Goal: Transaction & Acquisition: Purchase product/service

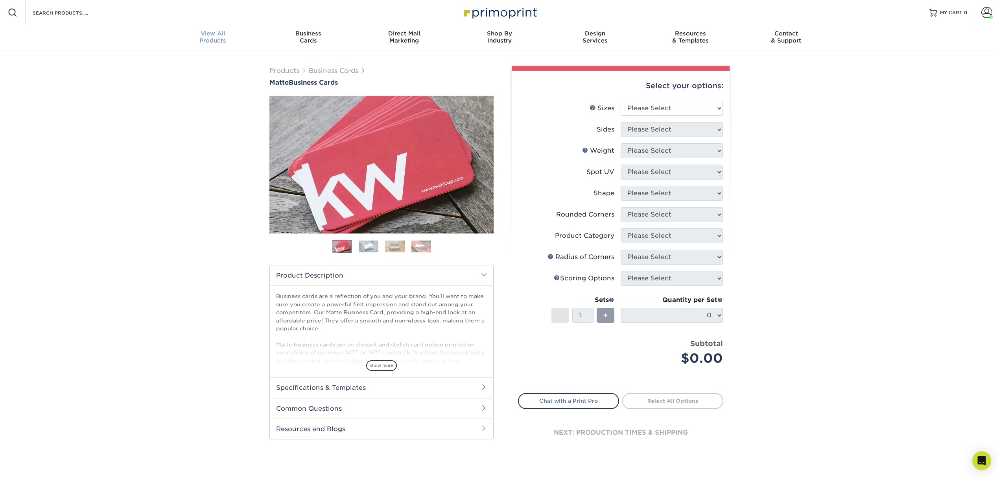
scroll to position [0, 0]
click at [233, 41] on div "View All Products" at bounding box center [213, 37] width 96 height 14
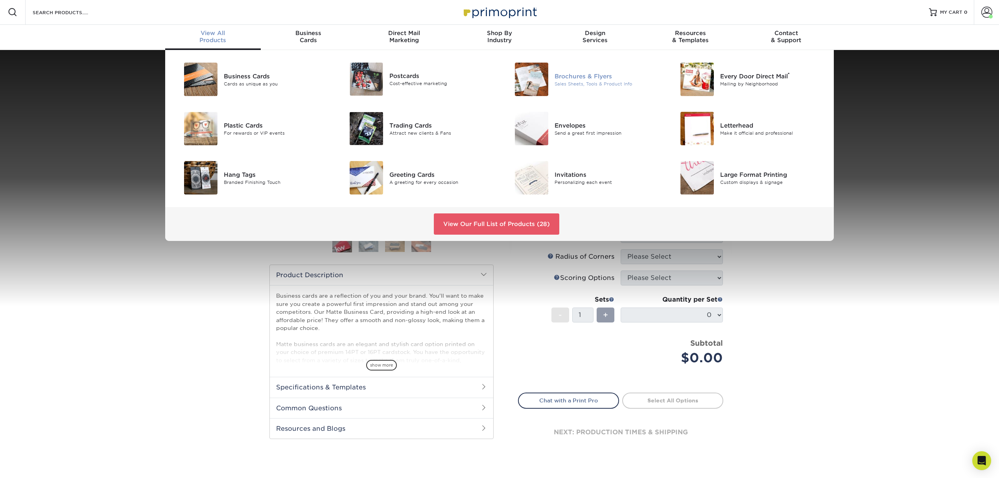
click at [576, 82] on div "Sales Sheets, Tools & Product Info" at bounding box center [607, 83] width 104 height 7
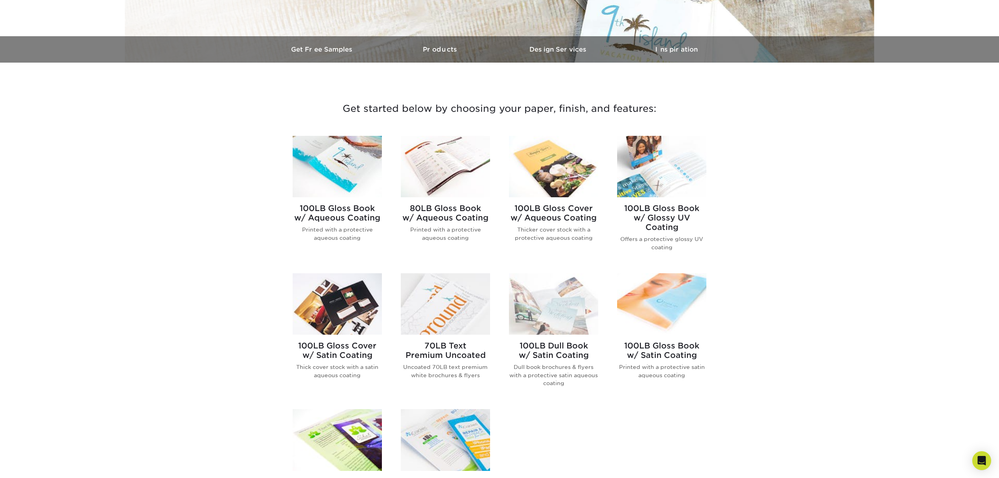
scroll to position [210, 0]
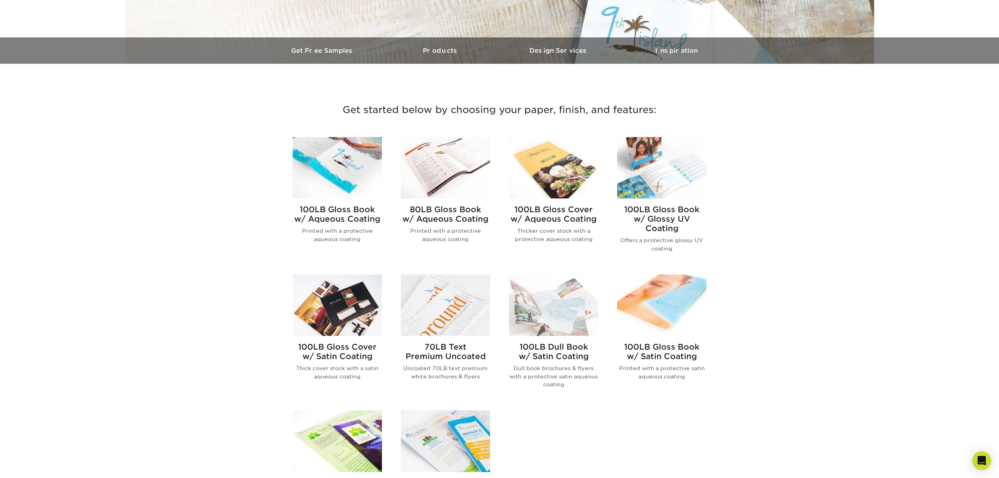
click at [382, 151] on img at bounding box center [337, 167] width 89 height 61
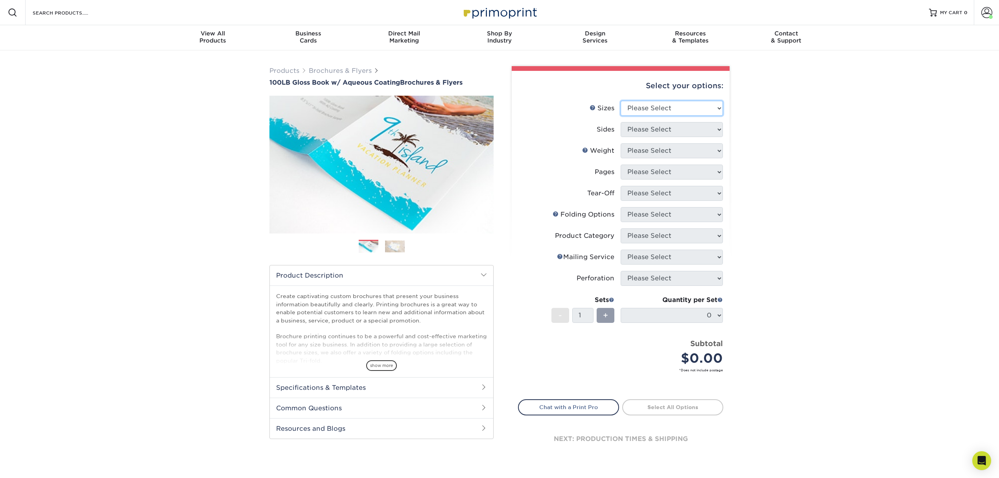
click at [679, 104] on select "Please Select 3.5" x 8.5" 3.5" x 11" 3.67" x 8.5" 4" x 6" 4" x 8.5" 4" x 9" 4" …" at bounding box center [672, 108] width 102 height 15
select select "8.50x11.00"
click at [621, 101] on select "Please Select 3.5" x 8.5" 3.5" x 11" 3.67" x 8.5" 4" x 6" 4" x 8.5" 4" x 9" 4" …" at bounding box center [672, 108] width 102 height 15
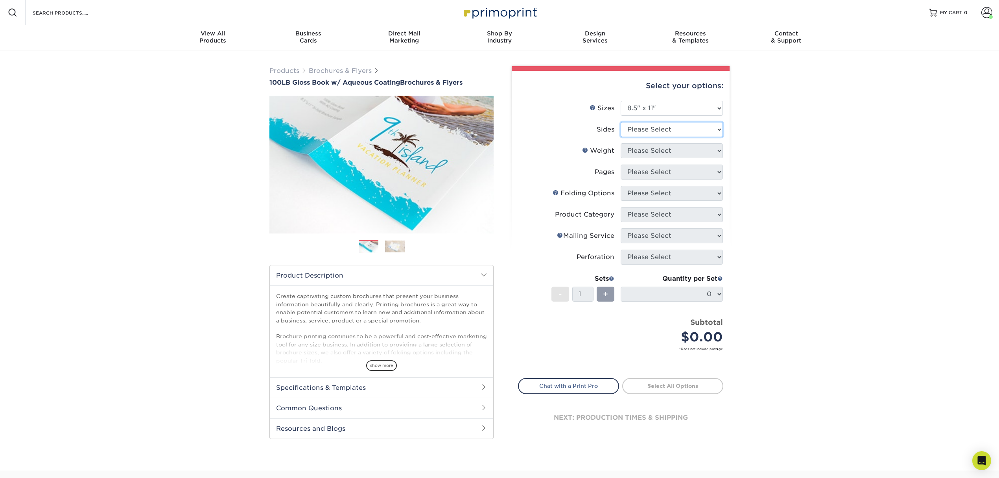
click at [686, 124] on select "Please Select Print Both Sides Print Front Only" at bounding box center [672, 129] width 102 height 15
select select "13abbda7-1d64-4f25-8bb2-c179b224825d"
click at [621, 122] on select "Please Select Print Both Sides Print Front Only" at bounding box center [672, 129] width 102 height 15
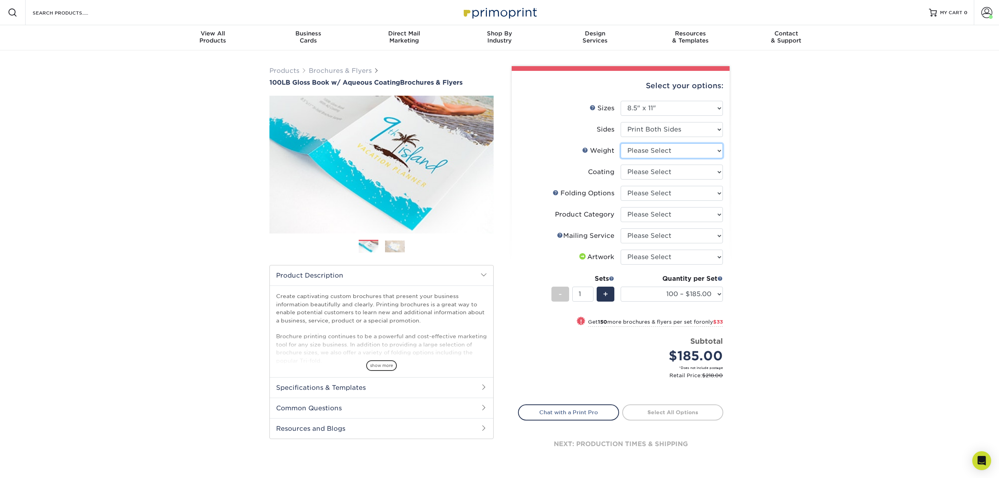
click at [665, 150] on select "Please Select 100LB" at bounding box center [672, 150] width 102 height 15
select select "100LB"
click at [621, 143] on select "Please Select 100LB" at bounding box center [672, 150] width 102 height 15
click at [658, 172] on select at bounding box center [672, 171] width 102 height 15
select select "d41dab50-ff65-4f4f-bb17-2afe4d36ae33"
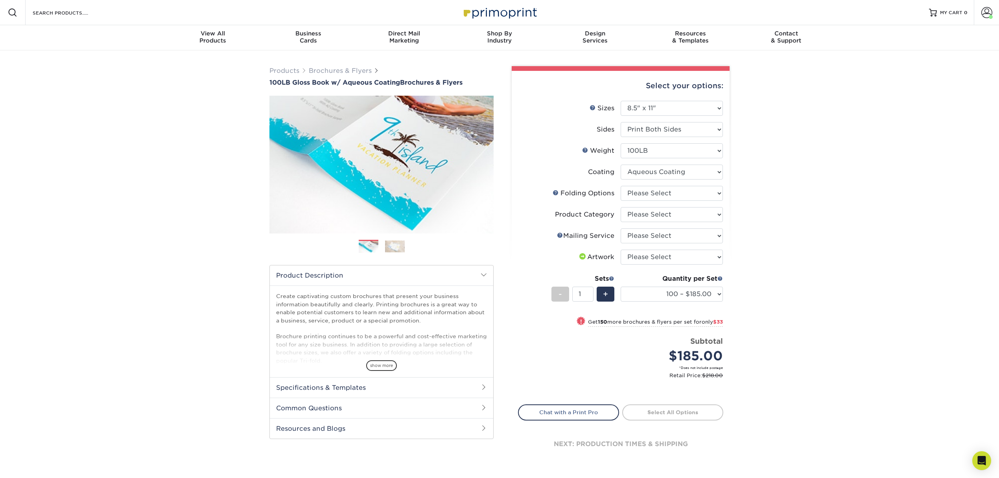
click at [621, 164] on select at bounding box center [672, 171] width 102 height 15
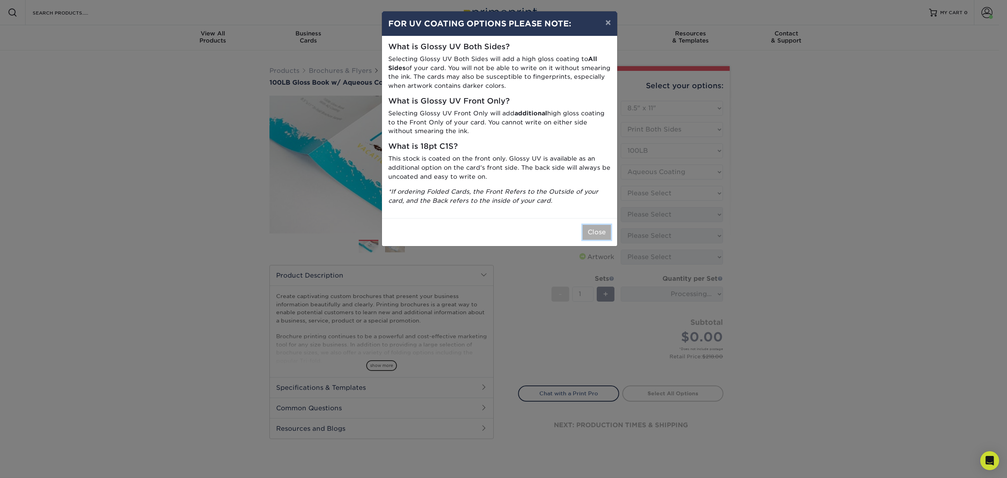
click at [595, 227] on button "Close" at bounding box center [597, 232] width 28 height 15
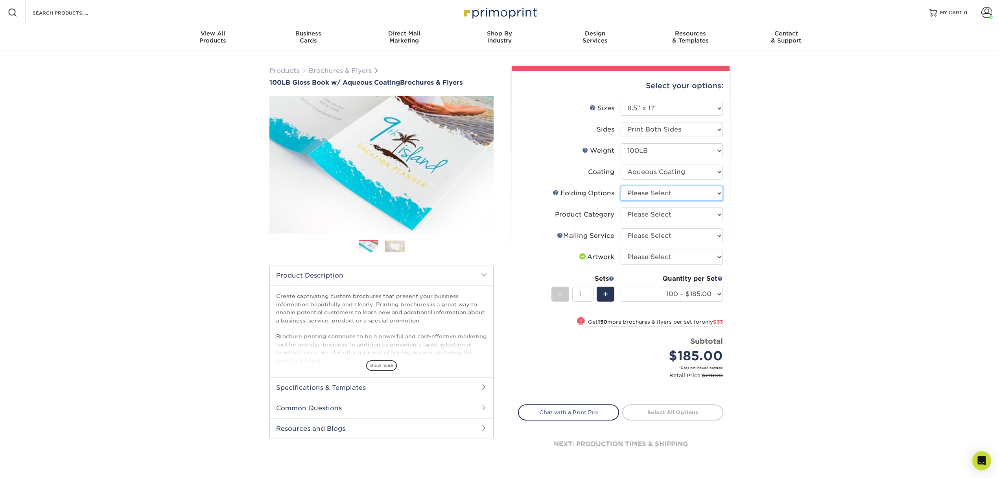
click at [654, 194] on select "Please Select FLAT - No Folding Accordion Fold Half-Fold (Vertical) Half-Fold (…" at bounding box center [672, 193] width 102 height 15
select select "6bd2fd9e-193e-4811-88f7-94c08206d735"
click at [621, 186] on select "Please Select FLAT - No Folding Accordion Fold Half-Fold (Vertical) Half-Fold (…" at bounding box center [672, 193] width 102 height 15
click at [392, 369] on span "show more" at bounding box center [381, 365] width 31 height 11
click at [397, 388] on h2 "Specifications & Templates" at bounding box center [382, 387] width 224 height 20
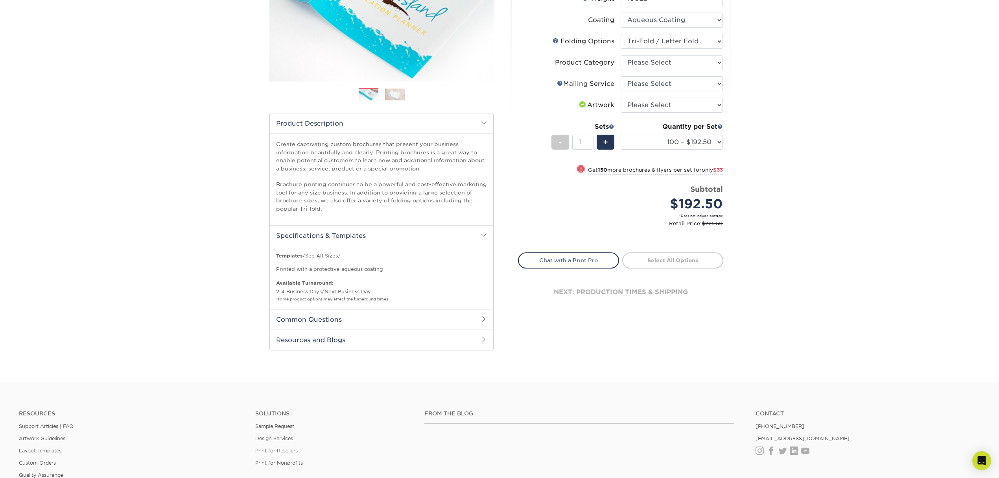
scroll to position [157, 0]
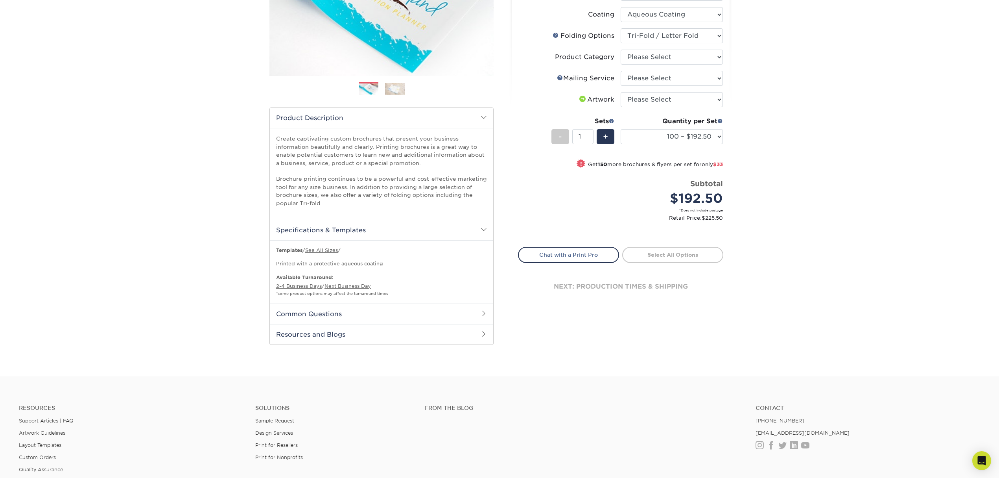
click at [389, 320] on h2 "Common Questions" at bounding box center [382, 313] width 224 height 20
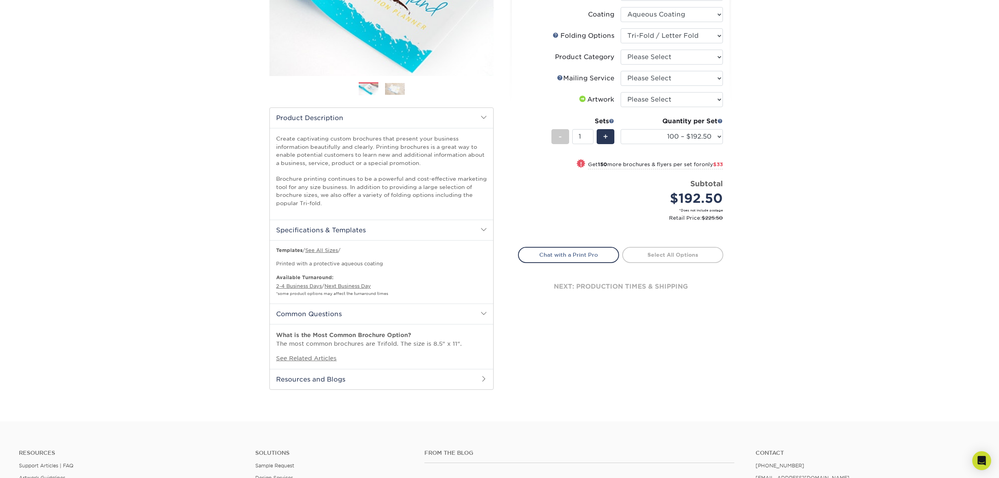
click at [378, 377] on h2 "Resources and Blogs" at bounding box center [382, 379] width 224 height 20
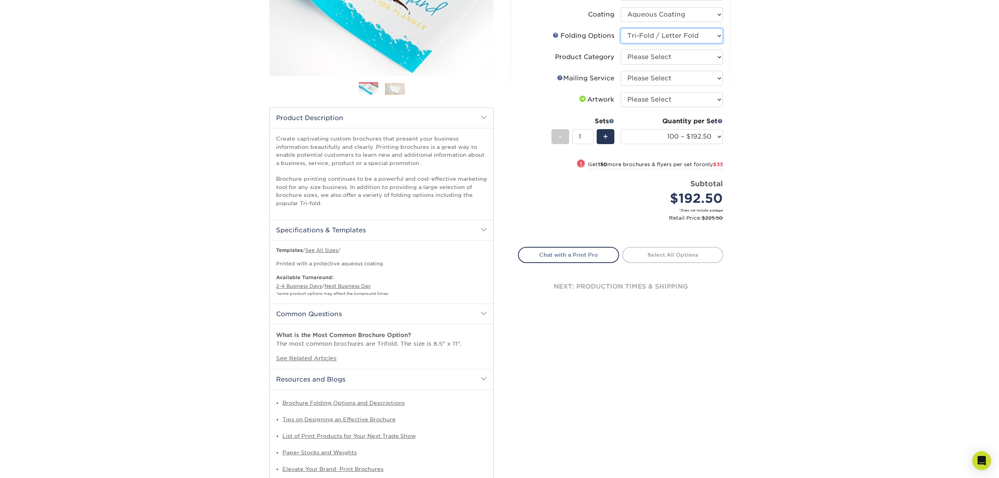
click at [722, 36] on select "Please Select FLAT - No Folding Accordion Fold Half-Fold (Vertical) Half-Fold (…" at bounding box center [672, 35] width 102 height 15
click at [312, 358] on link "See Related Articles" at bounding box center [306, 358] width 61 height 7
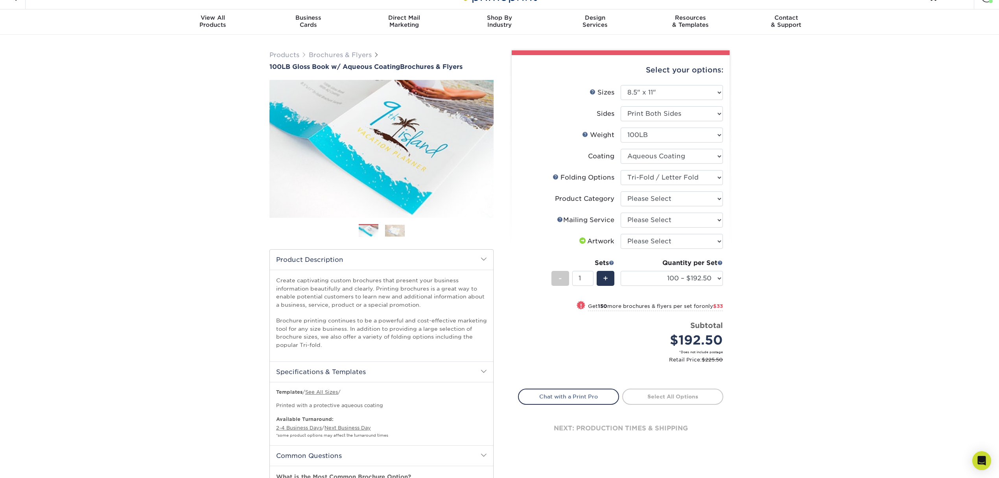
scroll to position [0, 0]
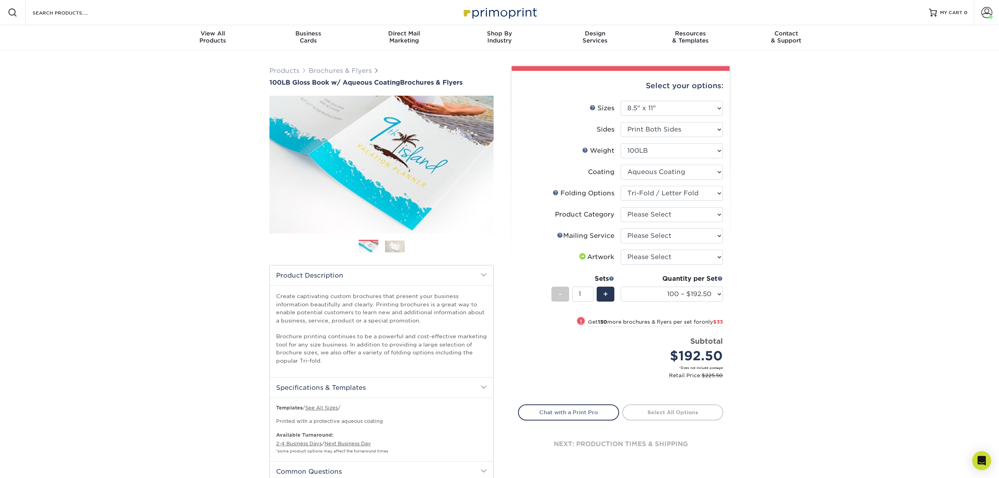
click at [317, 65] on div "Products Brochures & Flyers 100LB Gloss Book w/ Aqueous Coating Brochures & Fly…" at bounding box center [500, 374] width 472 height 628
click at [323, 69] on link "Brochures & Flyers" at bounding box center [340, 70] width 63 height 7
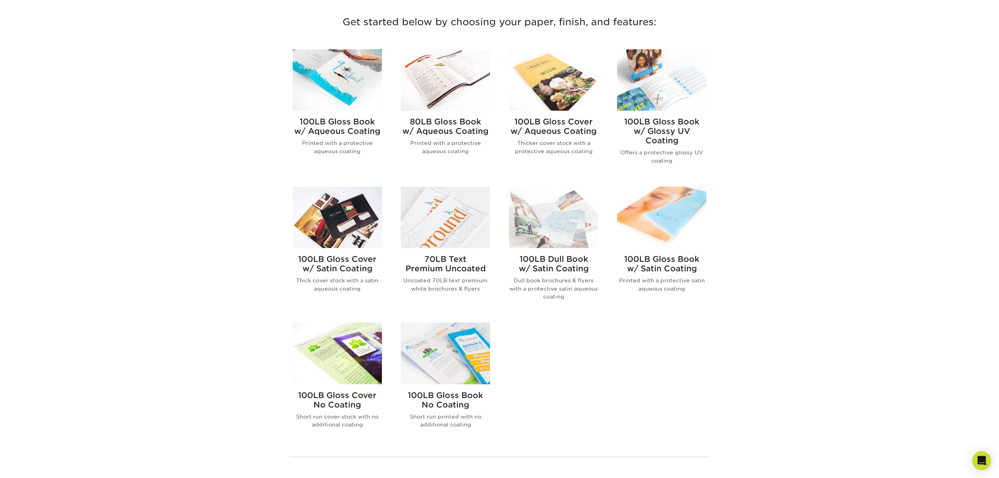
scroll to position [157, 0]
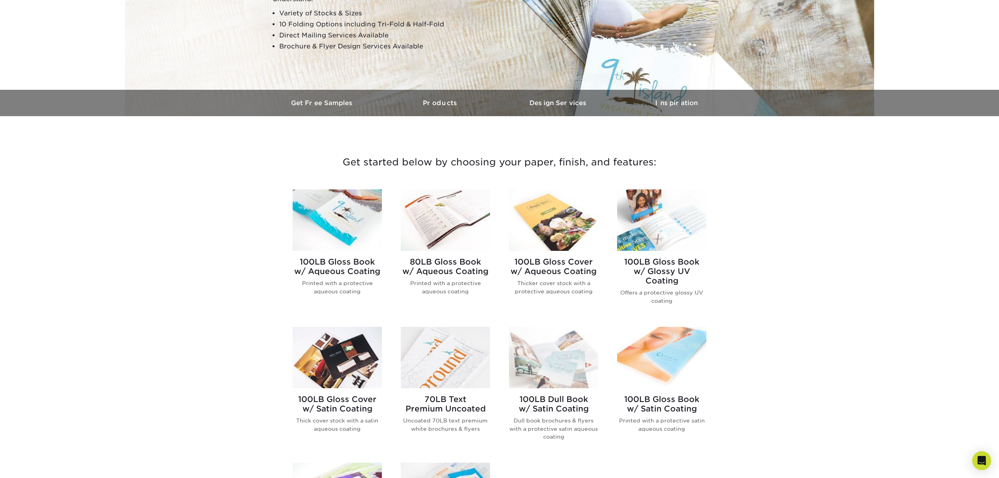
click at [652, 212] on img at bounding box center [661, 219] width 89 height 61
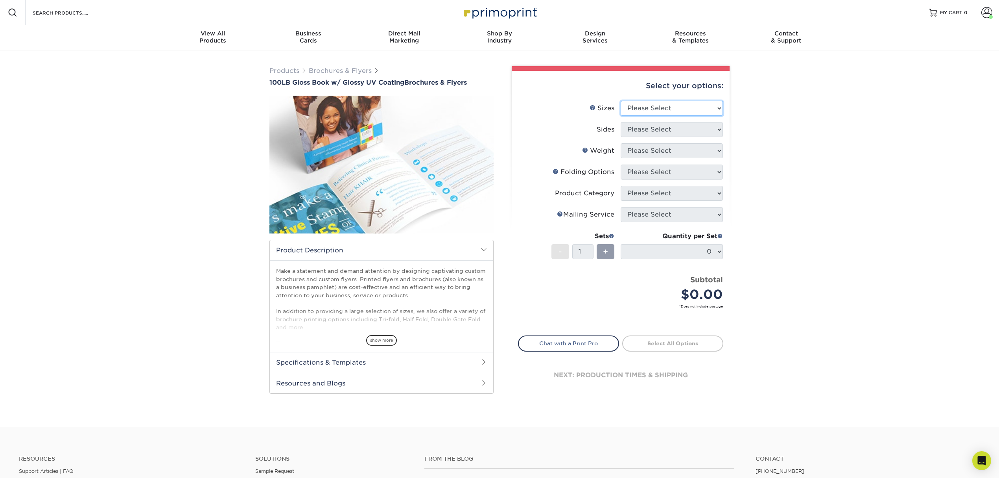
click at [647, 111] on select "Please Select 3.67" x 8.5" 4" x 6" 4" x 8.5" 4" x 9" 4" x 11" 4.25" x 5.5" 4.25…" at bounding box center [672, 108] width 102 height 15
select select "8.50x11.00"
click at [621, 101] on select "Please Select 3.67" x 8.5" 4" x 6" 4" x 8.5" 4" x 9" 4" x 11" 4.25" x 5.5" 4.25…" at bounding box center [672, 108] width 102 height 15
click at [684, 127] on select "Please Select Print Both Sides Print Front Only" at bounding box center [672, 129] width 102 height 15
select select "13abbda7-1d64-4f25-8bb2-c179b224825d"
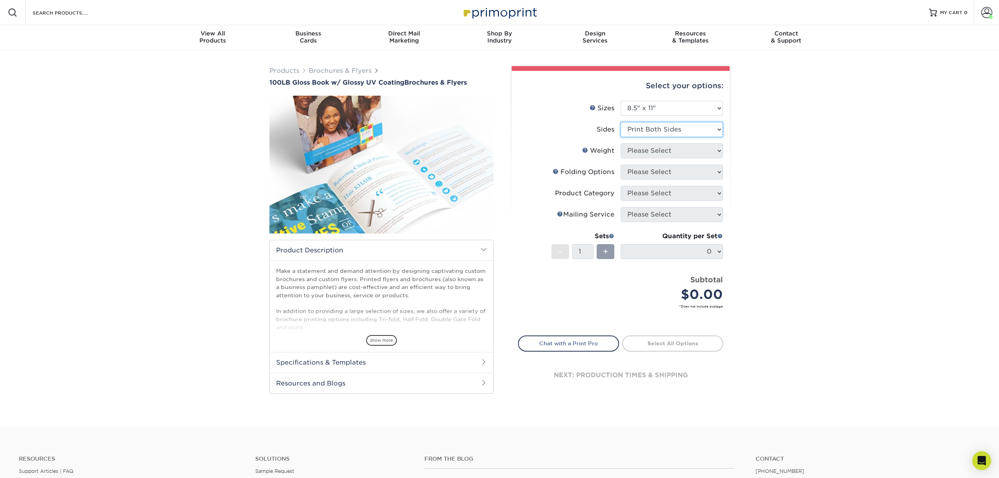
click at [621, 122] on select "Please Select Print Both Sides Print Front Only" at bounding box center [672, 129] width 102 height 15
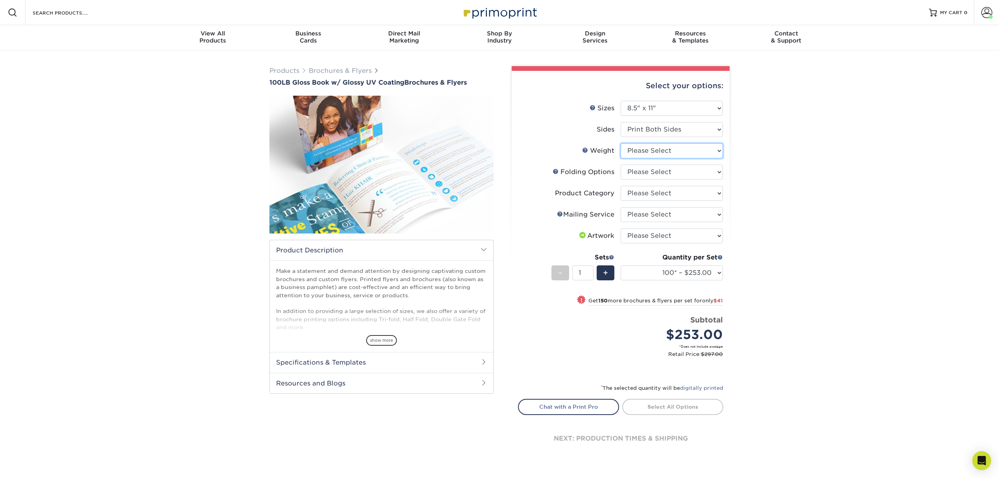
click at [688, 151] on select "Please Select 100LB" at bounding box center [672, 150] width 102 height 15
select select "100LB"
click at [621, 143] on select "Please Select 100LB" at bounding box center [672, 150] width 102 height 15
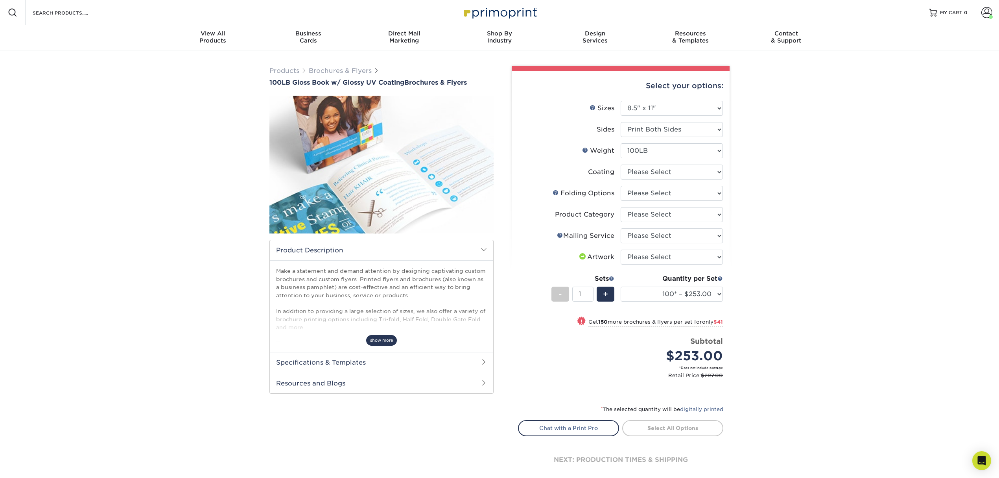
click at [394, 336] on span "show more" at bounding box center [381, 340] width 31 height 11
click at [622, 191] on select "Please Select FLAT - No Folding Accordion Fold Half-Fold (Vertical) Half-Fold (…" at bounding box center [672, 193] width 102 height 15
select select "6bd2fd9e-193e-4811-88f7-94c08206d735"
click at [621, 186] on select "Please Select FLAT - No Folding Accordion Fold Half-Fold (Vertical) Half-Fold (…" at bounding box center [672, 193] width 102 height 15
click at [697, 167] on select at bounding box center [672, 171] width 102 height 15
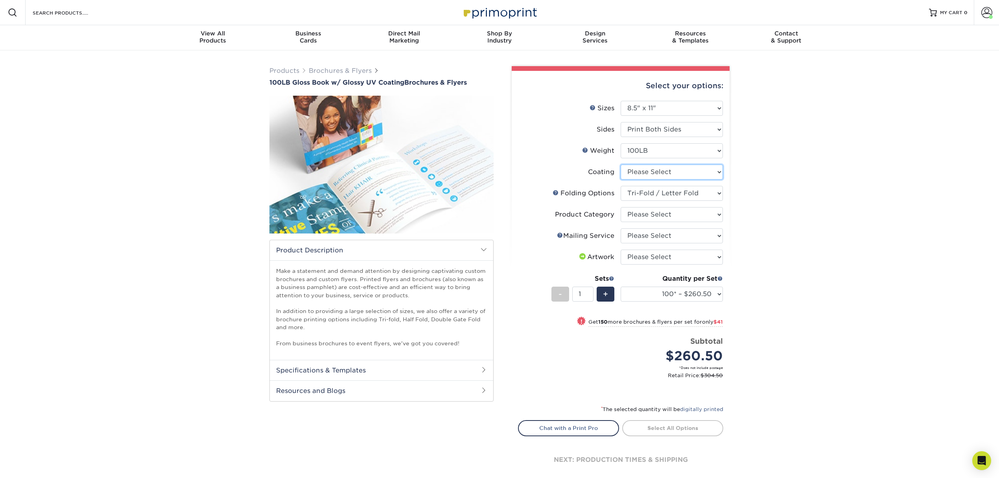
select select "ae367451-b2b8-45df-a344-0f05b6a12993"
click at [621, 164] on select at bounding box center [672, 171] width 102 height 15
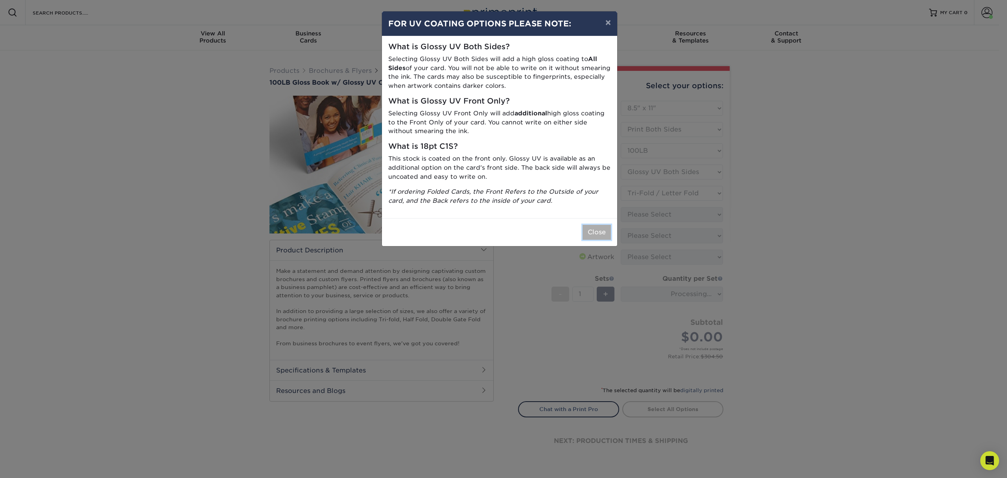
click at [602, 227] on button "Close" at bounding box center [597, 232] width 28 height 15
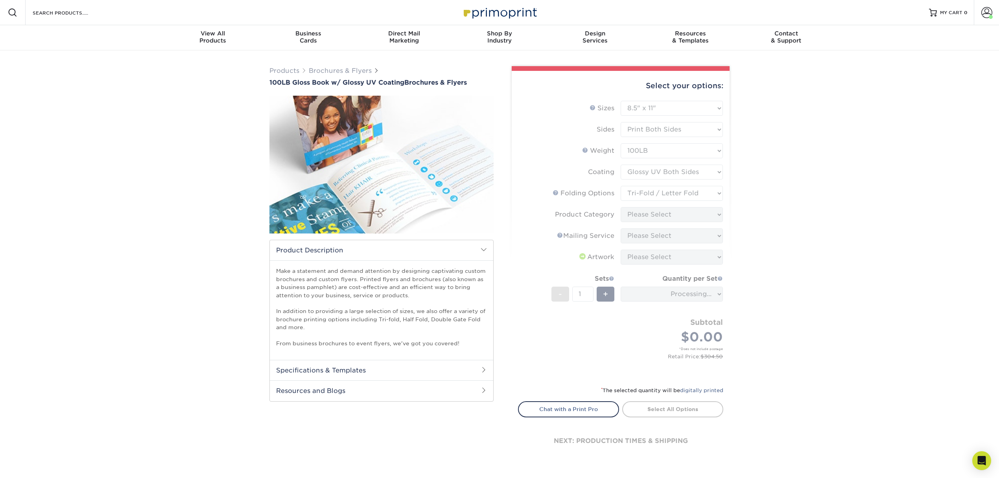
click at [450, 362] on h2 "Specifications & Templates" at bounding box center [382, 370] width 224 height 20
click at [409, 450] on h2 "Resources and Blogs" at bounding box center [382, 453] width 224 height 20
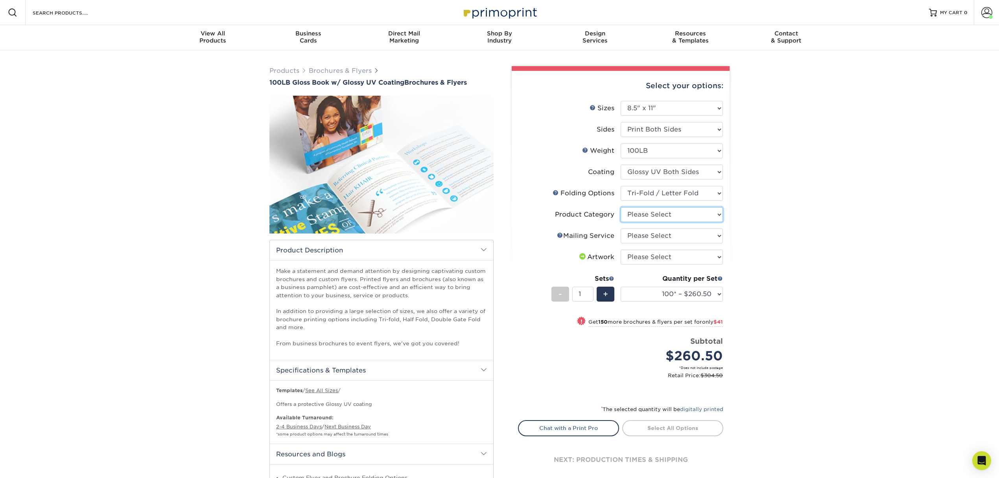
click at [645, 212] on select "Please Select Flyers and Brochures" at bounding box center [672, 214] width 102 height 15
select select "1a668080-6b7c-4174-b399-2c3833b27ef4"
click at [621, 207] on select "Please Select Flyers and Brochures" at bounding box center [672, 214] width 102 height 15
click at [650, 235] on select "Please Select No Direct Mailing Service No, I will mail/stamp/imprint Direct Ma…" at bounding box center [672, 235] width 102 height 15
select select "3e5e9bdd-d78a-4c28-a41d-fe1407925ca6"
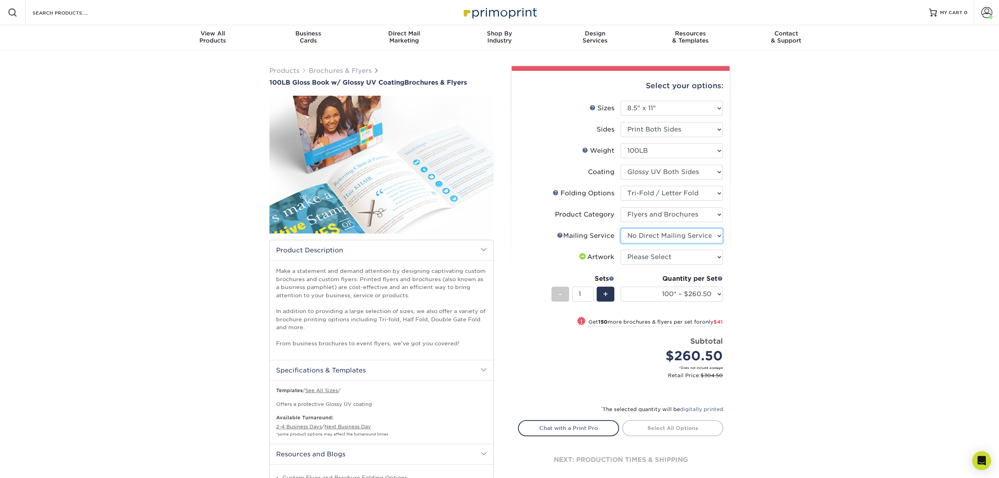
click at [621, 228] on select "Please Select No Direct Mailing Service No, I will mail/stamp/imprint Direct Ma…" at bounding box center [672, 235] width 102 height 15
drag, startPoint x: 652, startPoint y: 253, endPoint x: 652, endPoint y: 258, distance: 4.7
click at [652, 253] on select "Please Select I will upload files I need a design - $175" at bounding box center [672, 256] width 102 height 15
select select "upload"
click at [621, 249] on select "Please Select I will upload files I need a design - $175" at bounding box center [672, 256] width 102 height 15
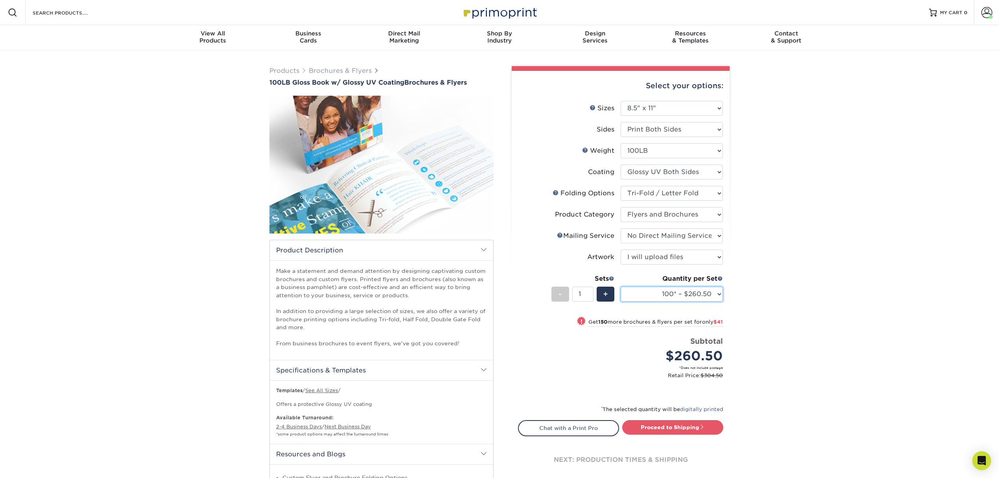
click at [639, 294] on select "100* – $260.50 250* – $301.50 500 – $333.00 750 – $422.38 1000 – $532.75 1500 –…" at bounding box center [672, 293] width 102 height 15
click at [741, 296] on div "Products Brochures & Flyers 100LB Gloss Book w/ Glossy UV Coating Brochures & F…" at bounding box center [499, 347] width 999 height 594
click at [328, 69] on link "Brochures & Flyers" at bounding box center [340, 70] width 63 height 7
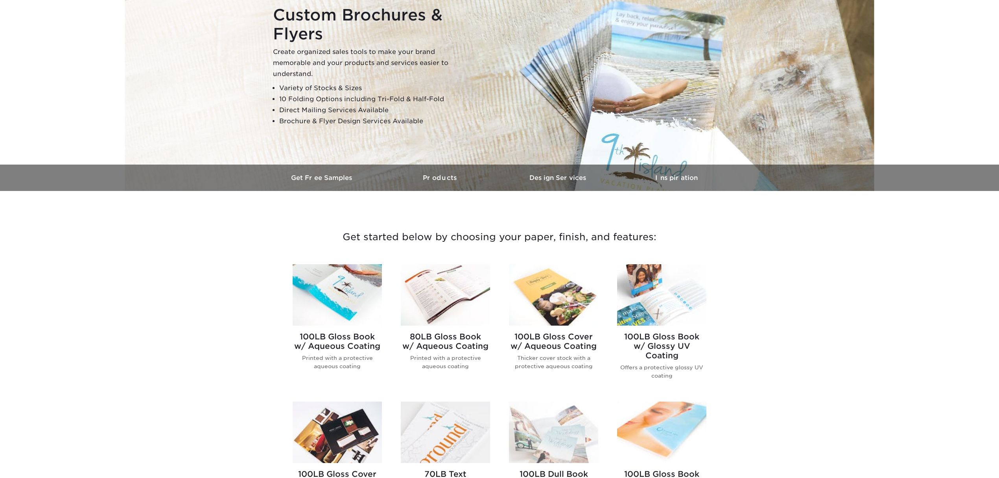
scroll to position [105, 0]
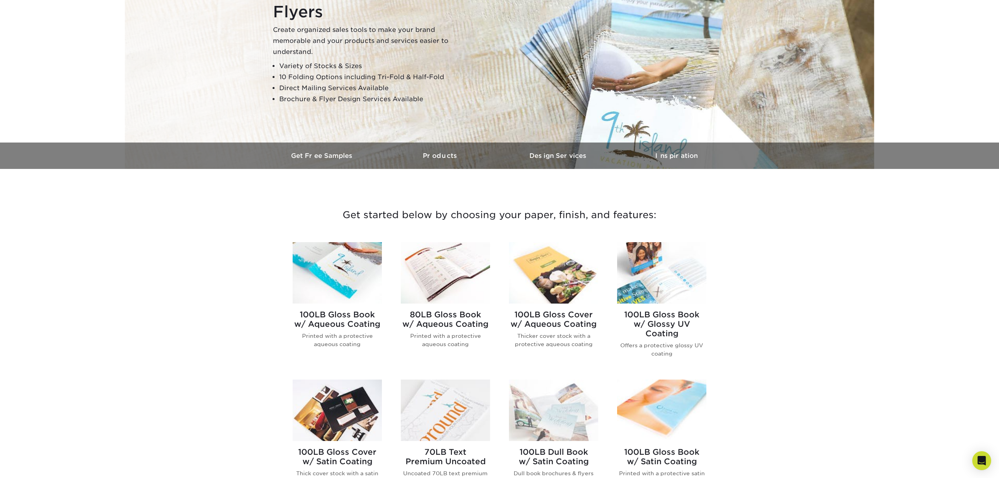
click at [542, 271] on img at bounding box center [553, 272] width 89 height 61
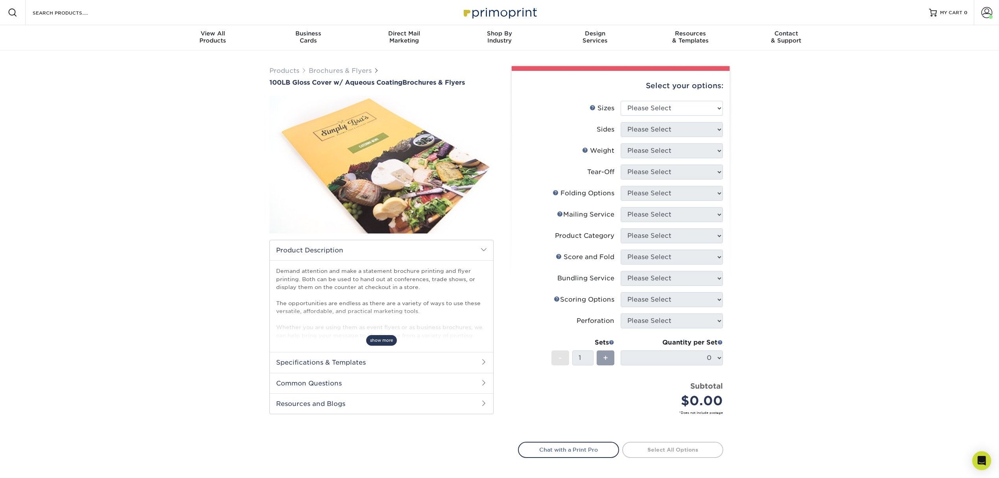
click at [369, 339] on span "show more" at bounding box center [381, 340] width 31 height 11
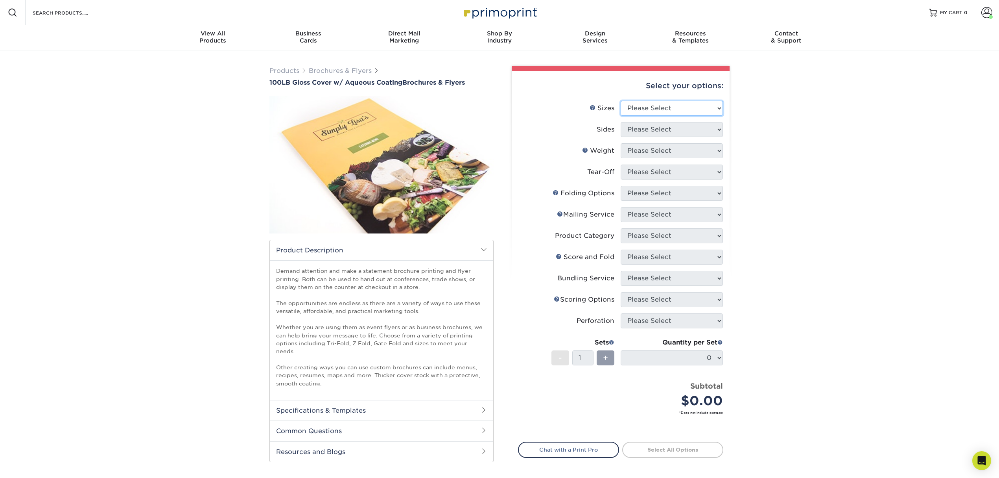
click at [655, 109] on select "Please Select 3.5" x 8.5" 3.5" x 11" 3.67" x 8.5" 4" x 8.5" 4" x 11" 4" x 12" 4…" at bounding box center [672, 108] width 102 height 15
select select "8.50x11.00"
click at [621, 101] on select "Please Select 3.5" x 8.5" 3.5" x 11" 3.67" x 8.5" 4" x 8.5" 4" x 11" 4" x 12" 4…" at bounding box center [672, 108] width 102 height 15
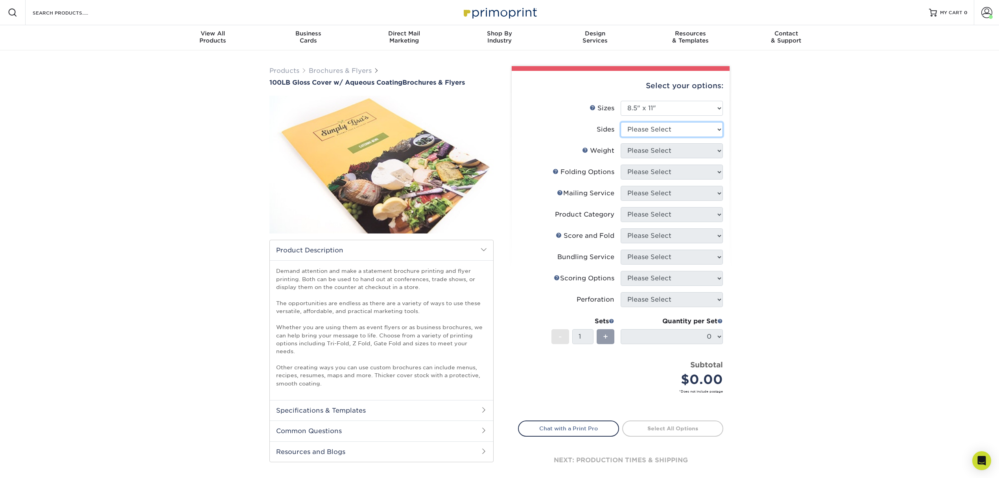
click at [676, 127] on select "Please Select Print Both Sides Print Front Only" at bounding box center [672, 129] width 102 height 15
select select "13abbda7-1d64-4f25-8bb2-c179b224825d"
click at [621, 122] on select "Please Select Print Both Sides Print Front Only" at bounding box center [672, 129] width 102 height 15
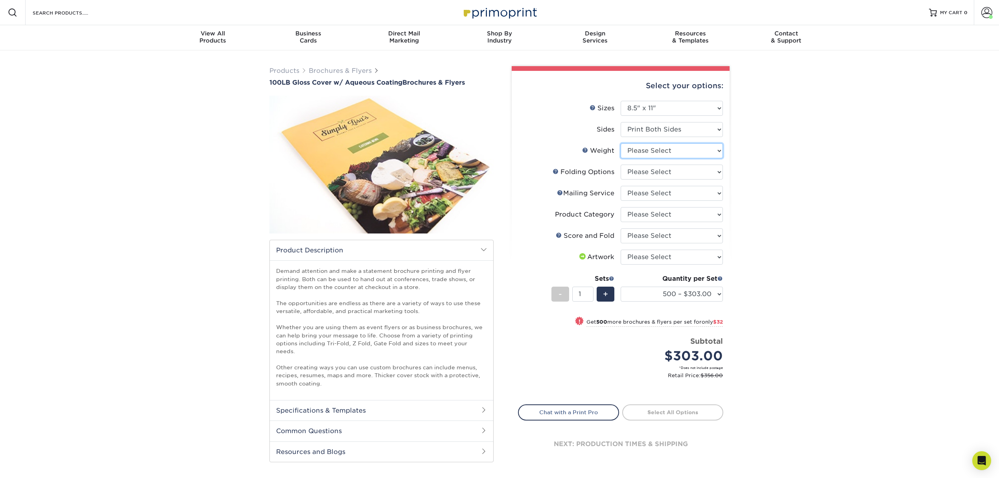
click at [671, 154] on select "Please Select 100LB" at bounding box center [672, 150] width 102 height 15
select select "100LB"
click at [621, 143] on select "Please Select 100LB" at bounding box center [672, 150] width 102 height 15
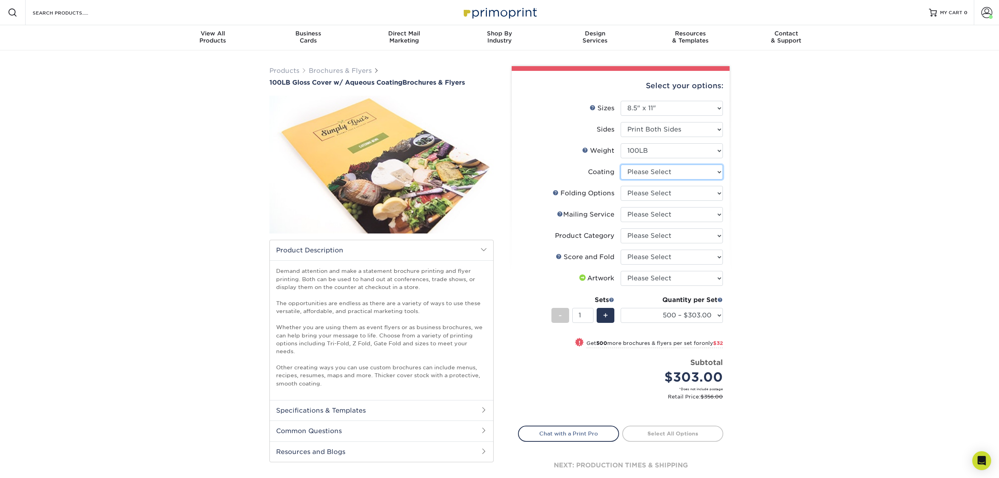
click at [667, 170] on select at bounding box center [672, 171] width 102 height 15
select select "d41dab50-ff65-4f4f-bb17-2afe4d36ae33"
click at [621, 164] on select at bounding box center [672, 171] width 102 height 15
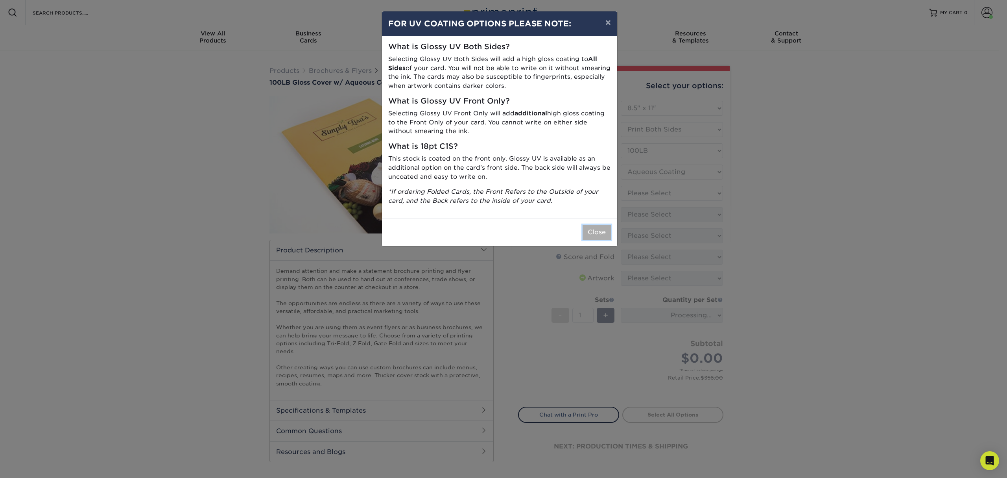
click at [605, 228] on button "Close" at bounding box center [597, 232] width 28 height 15
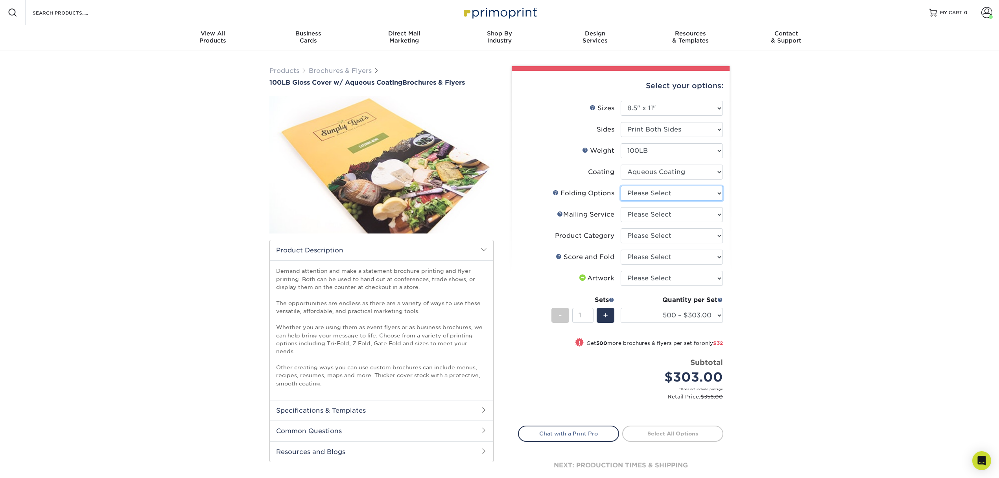
click at [650, 189] on select "Please Select FLAT - No Folding" at bounding box center [672, 193] width 102 height 15
click at [293, 72] on link "Products" at bounding box center [285, 70] width 30 height 7
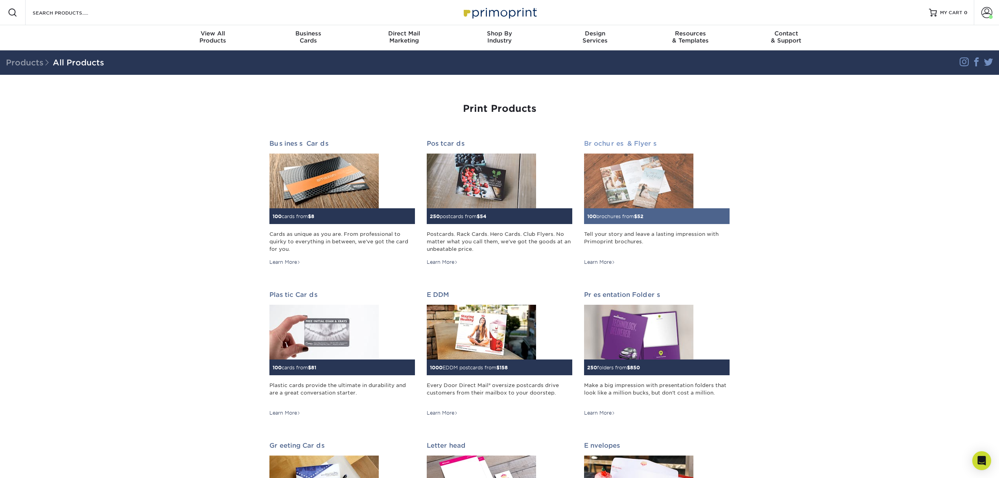
click at [613, 201] on img at bounding box center [638, 180] width 109 height 55
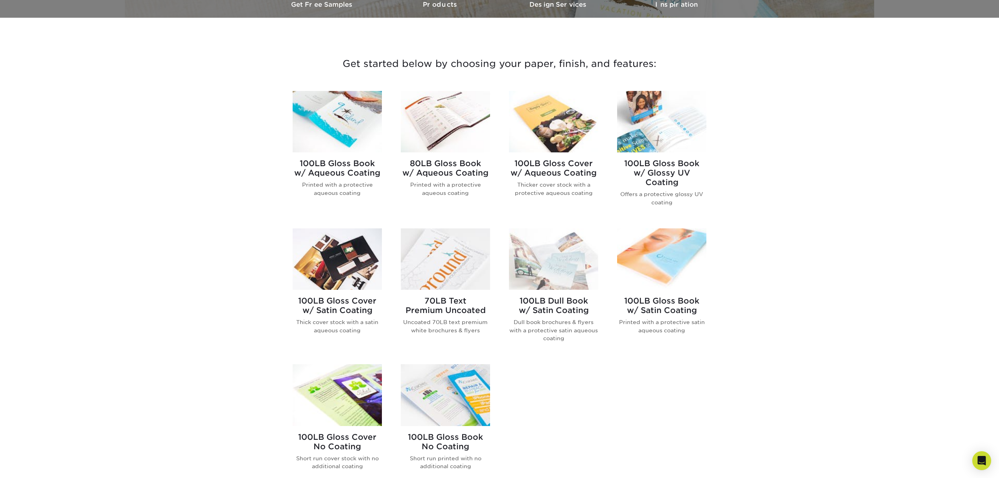
scroll to position [262, 0]
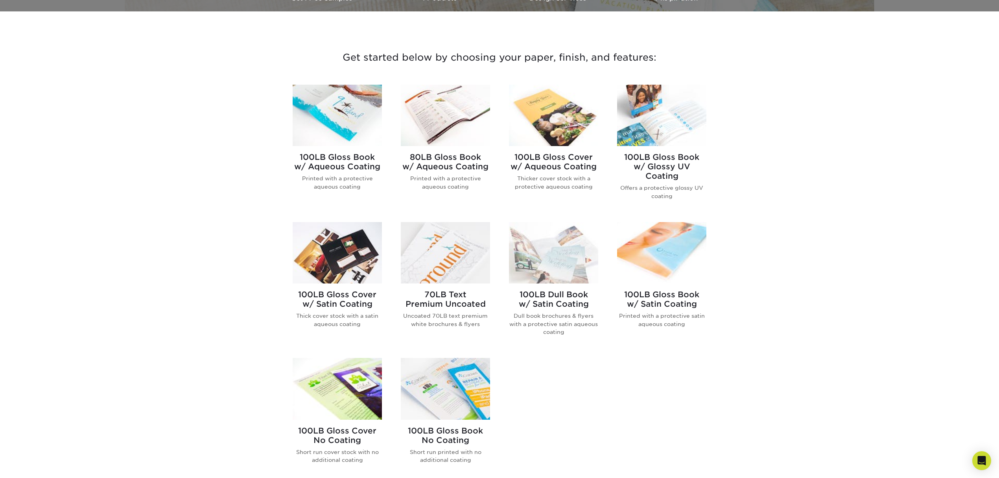
click at [341, 136] on img at bounding box center [337, 115] width 89 height 61
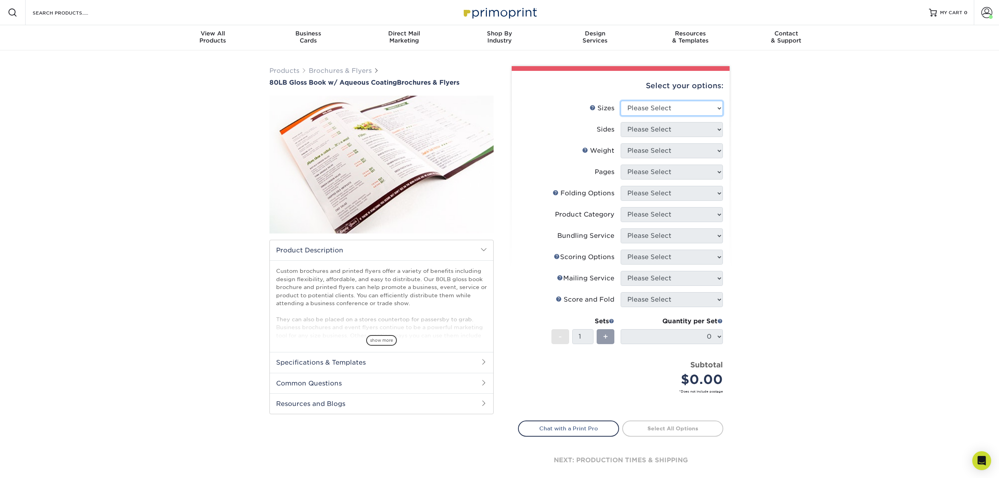
click at [685, 112] on select "Please Select 3.67" x 8.5" 3.67" x 8.5" 4" x 6" 4" x 8.5" 4" x 9" 4" x 11" 4" x…" at bounding box center [672, 108] width 102 height 15
select select "8.50x11.00"
click at [621, 101] on select "Please Select 3.67" x 8.5" 3.67" x 8.5" 4" x 6" 4" x 8.5" 4" x 9" 4" x 11" 4" x…" at bounding box center [672, 108] width 102 height 15
click at [383, 338] on span "show more" at bounding box center [381, 340] width 31 height 11
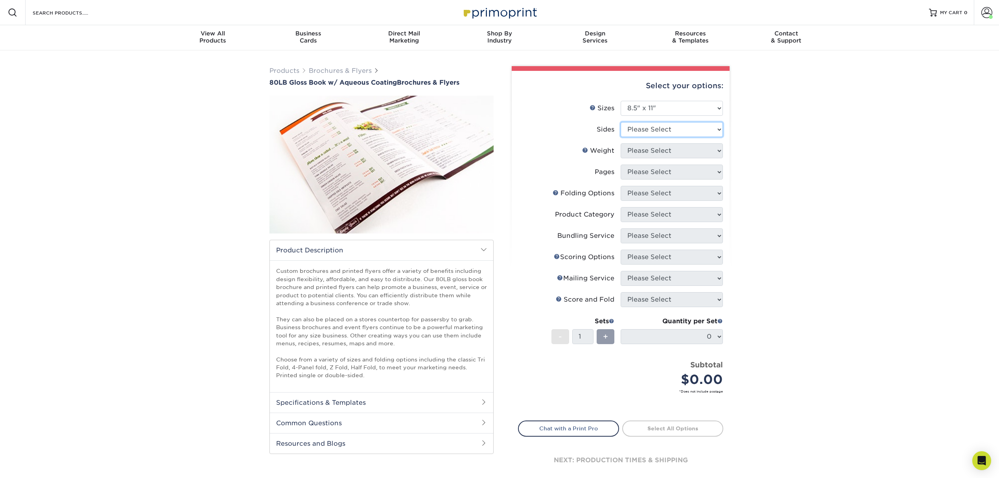
click at [641, 131] on select "Please Select Print Both Sides Print Front Only" at bounding box center [672, 129] width 102 height 15
select select "13abbda7-1d64-4f25-8bb2-c179b224825d"
click at [621, 122] on select "Please Select Print Both Sides Print Front Only" at bounding box center [672, 129] width 102 height 15
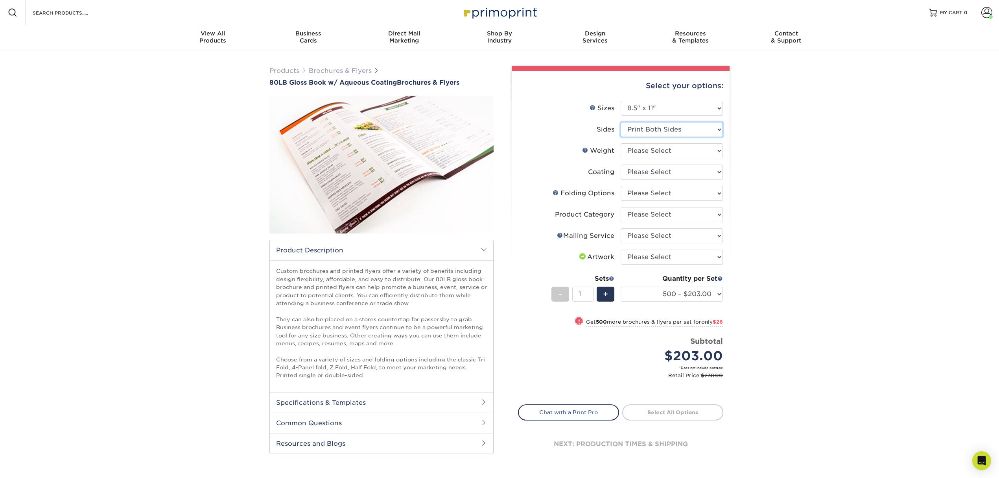
click at [712, 125] on select "Please Select Print Both Sides Print Front Only" at bounding box center [672, 129] width 102 height 15
drag, startPoint x: 790, startPoint y: 129, endPoint x: 784, endPoint y: 129, distance: 5.9
click at [790, 129] on div "Products Brochures & Flyers 80LB Gloss Book w/ Aqueous Coating Brochures & Flye…" at bounding box center [499, 272] width 999 height 445
click at [658, 150] on select "Please Select 80LB" at bounding box center [672, 150] width 102 height 15
select select "80LB"
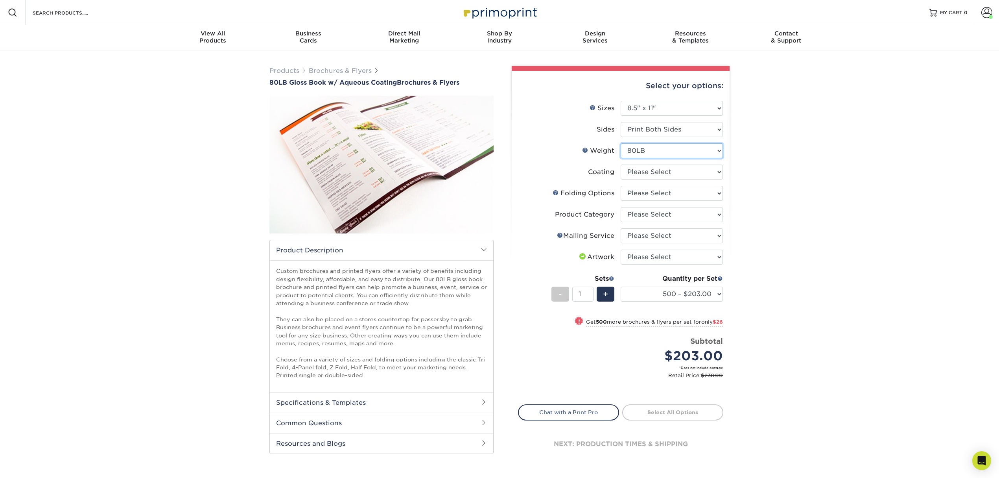
click at [621, 143] on select "Please Select 80LB" at bounding box center [672, 150] width 102 height 15
click at [661, 168] on select at bounding box center [672, 171] width 102 height 15
select select "d41dab50-ff65-4f4f-bb17-2afe4d36ae33"
click at [621, 164] on select at bounding box center [672, 171] width 102 height 15
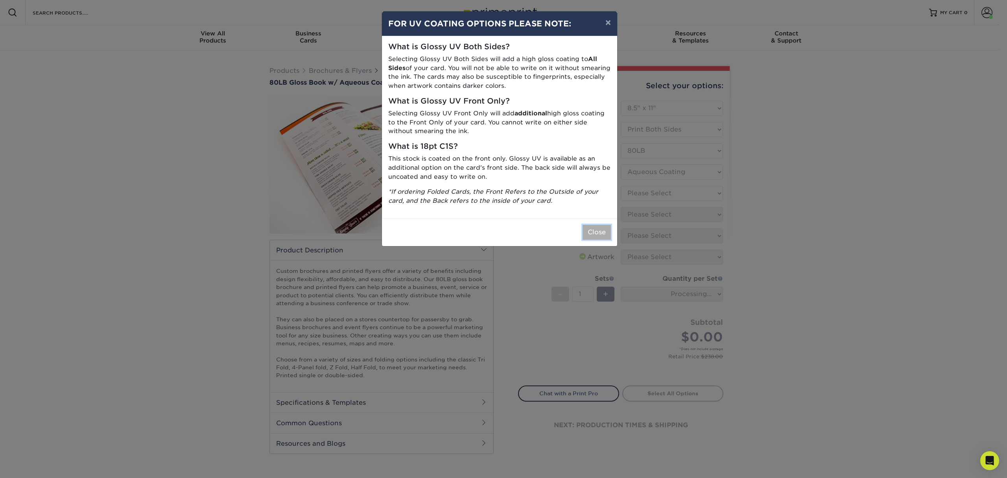
click at [599, 235] on button "Close" at bounding box center [597, 232] width 28 height 15
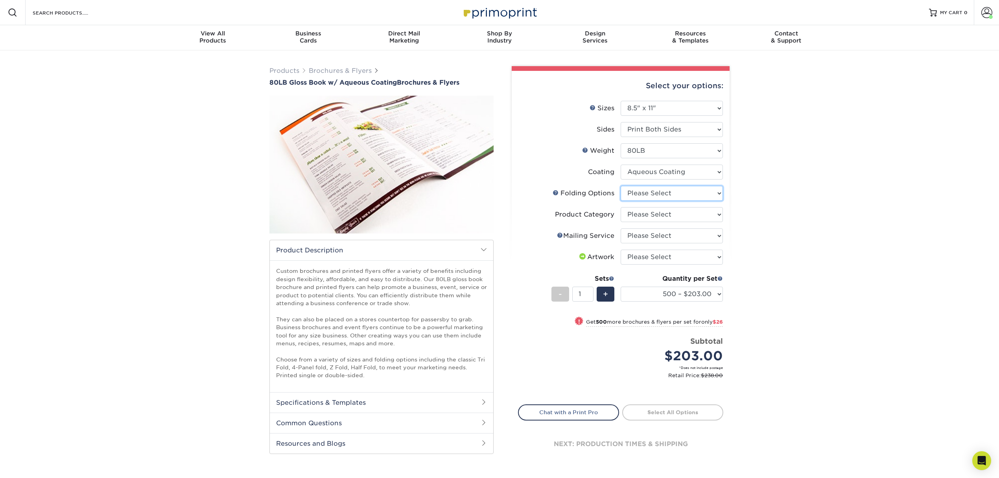
click at [661, 191] on select "Please Select FLAT - No Folding Accordion Fold Half-Fold (Vertical) Half-Fold (…" at bounding box center [672, 193] width 102 height 15
select select "6bd2fd9e-193e-4811-88f7-94c08206d735"
click at [621, 186] on select "Please Select FLAT - No Folding Accordion Fold Half-Fold (Vertical) Half-Fold (…" at bounding box center [672, 193] width 102 height 15
click at [676, 290] on select "500 – $213.00 1000 – $247.75 2000 – $285.75 2500 – $352.75 3000 – $436.75 4000 …" at bounding box center [672, 293] width 102 height 15
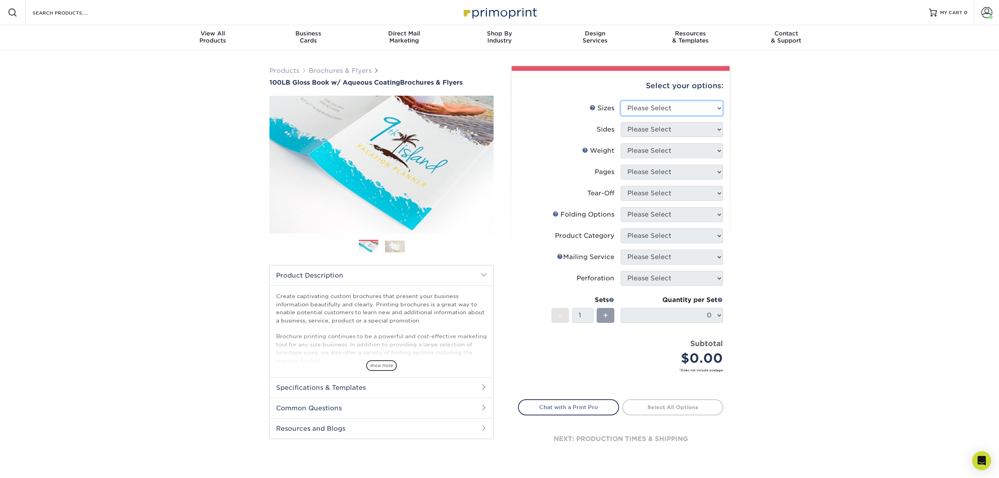
click at [643, 108] on select "Please Select 3.5" x 8.5" 3.5" x 11" 3.67" x 8.5" 4" x 6" 4" x 8.5" 4" x 9" 4" …" at bounding box center [672, 108] width 102 height 15
select select "8.50x11.00"
click at [621, 101] on select "Please Select 3.5" x 8.5" 3.5" x 11" 3.67" x 8.5" 4" x 6" 4" x 8.5" 4" x 9" 4" …" at bounding box center [672, 108] width 102 height 15
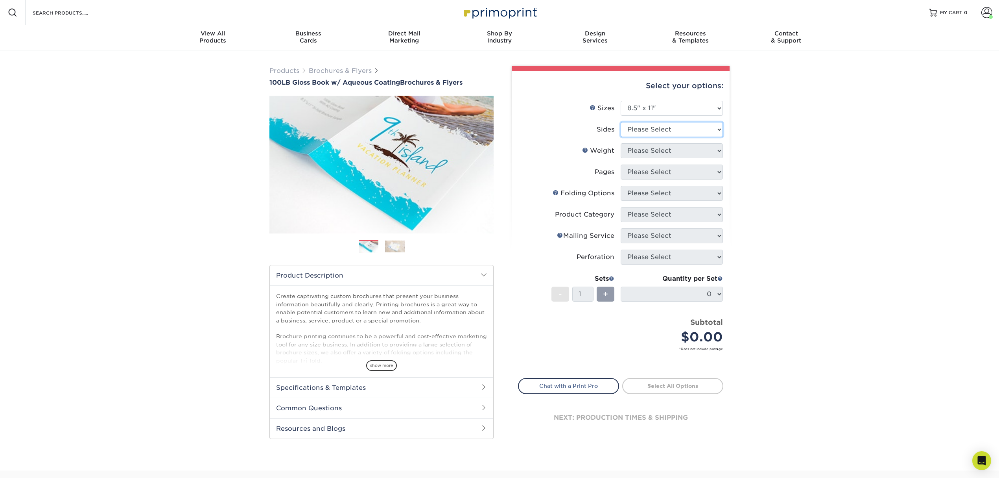
click at [678, 129] on select "Please Select Print Both Sides Print Front Only" at bounding box center [672, 129] width 102 height 15
select select "13abbda7-1d64-4f25-8bb2-c179b224825d"
click at [621, 122] on select "Please Select Print Both Sides Print Front Only" at bounding box center [672, 129] width 102 height 15
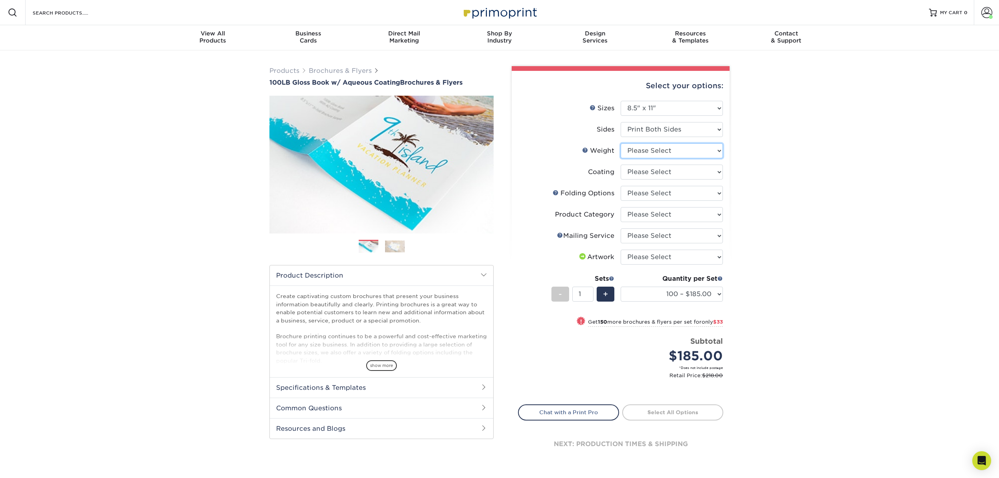
click at [678, 146] on select "Please Select 100LB" at bounding box center [672, 150] width 102 height 15
click at [621, 143] on select "Please Select 100LB" at bounding box center [672, 150] width 102 height 15
click at [675, 153] on select "Please Select 100LB" at bounding box center [672, 150] width 102 height 15
select select "100LB"
click at [621, 143] on select "Please Select 100LB" at bounding box center [672, 150] width 102 height 15
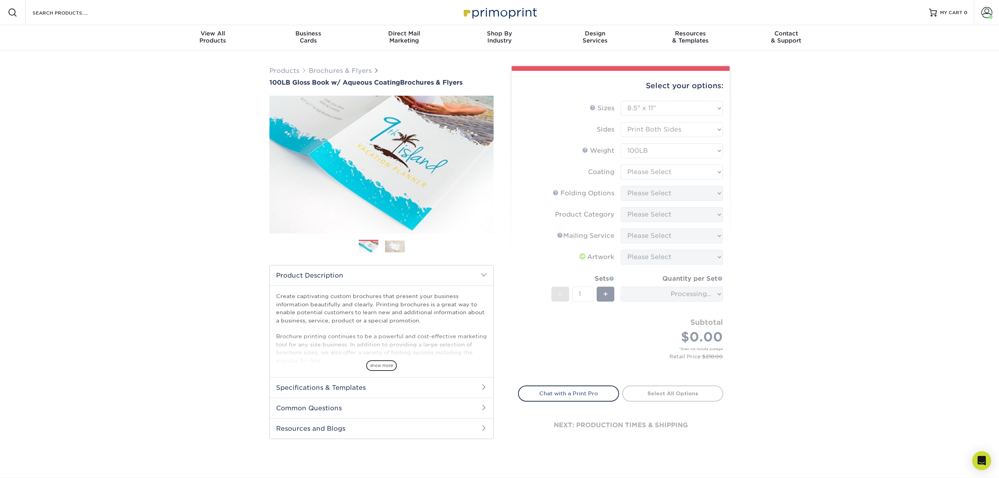
click at [388, 359] on div "show more" at bounding box center [381, 352] width 211 height 38
click at [383, 370] on span "show more" at bounding box center [381, 365] width 31 height 11
click at [445, 391] on h2 "Specifications & Templates" at bounding box center [382, 387] width 224 height 20
click at [445, 388] on h2 "Specifications & Templates" at bounding box center [382, 387] width 224 height 20
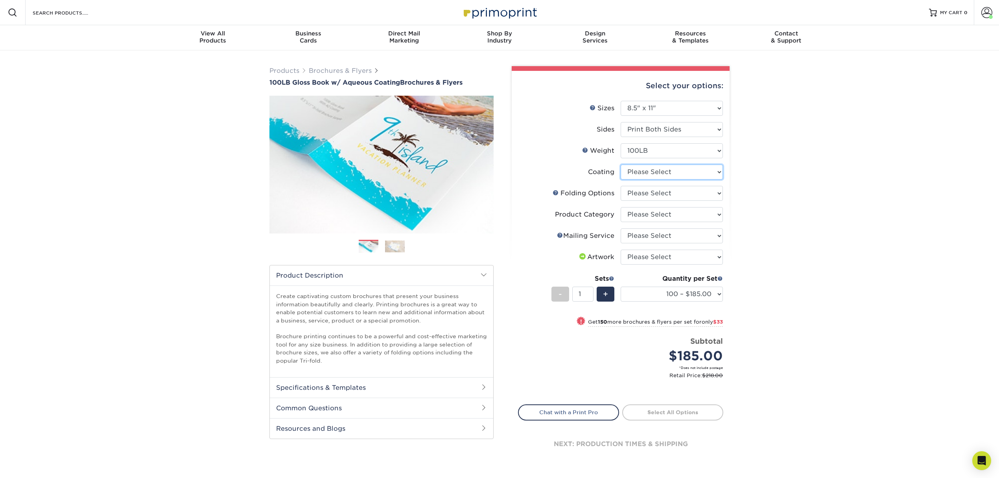
click at [663, 166] on select at bounding box center [672, 171] width 102 height 15
select select "d41dab50-ff65-4f4f-bb17-2afe4d36ae33"
click at [621, 164] on select at bounding box center [672, 171] width 102 height 15
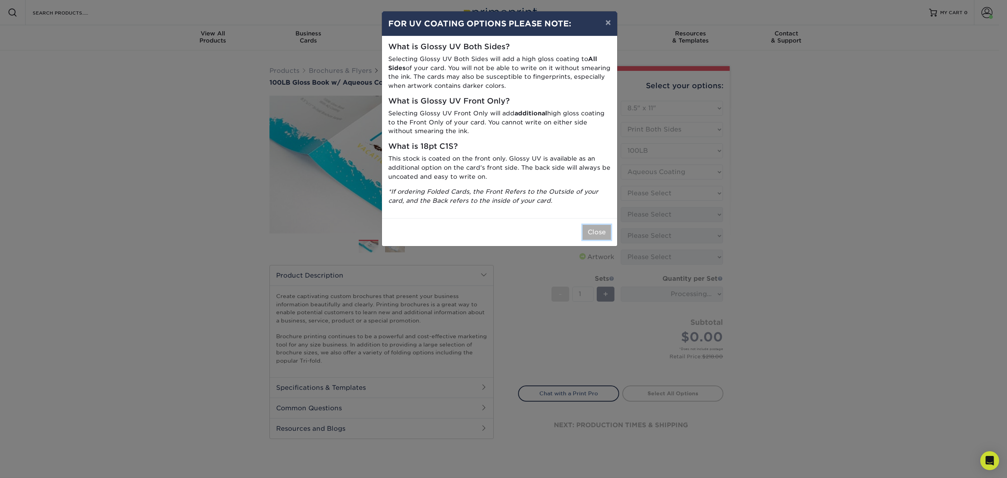
click at [602, 231] on button "Close" at bounding box center [597, 232] width 28 height 15
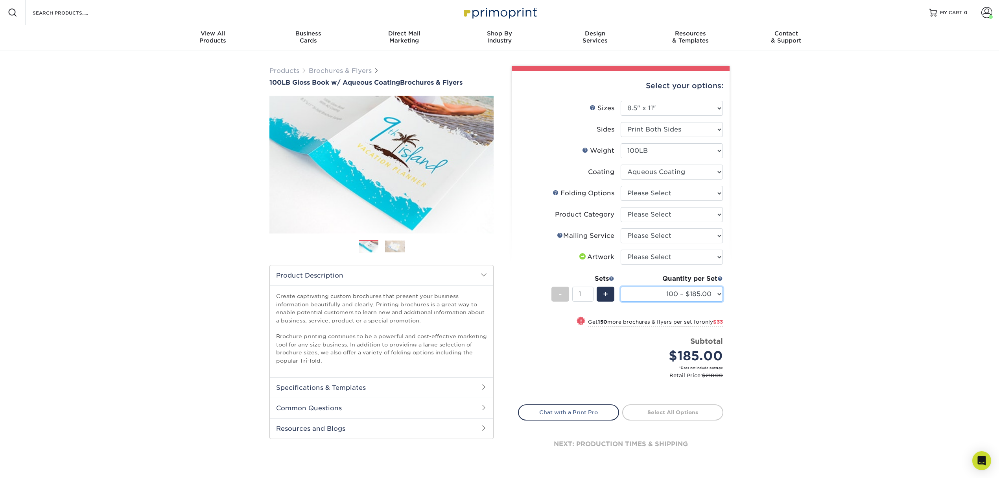
click at [688, 291] on select "100 – $185.00 250 – $218.00 500 – $229.00 1000 – $259.00 2000 – $329.00 2500 – …" at bounding box center [672, 293] width 102 height 15
click at [806, 222] on div "Products Brochures & Flyers 100LB Gloss Book w/ Aqueous Coating Brochures & Fly…" at bounding box center [499, 272] width 999 height 445
click at [701, 191] on select "Please Select FLAT - No Folding Accordion Fold Half-Fold (Vertical) Half-Fold (…" at bounding box center [672, 193] width 102 height 15
select select "6bd2fd9e-193e-4811-88f7-94c08206d735"
click at [621, 186] on select "Please Select FLAT - No Folding Accordion Fold Half-Fold (Vertical) Half-Fold (…" at bounding box center [672, 193] width 102 height 15
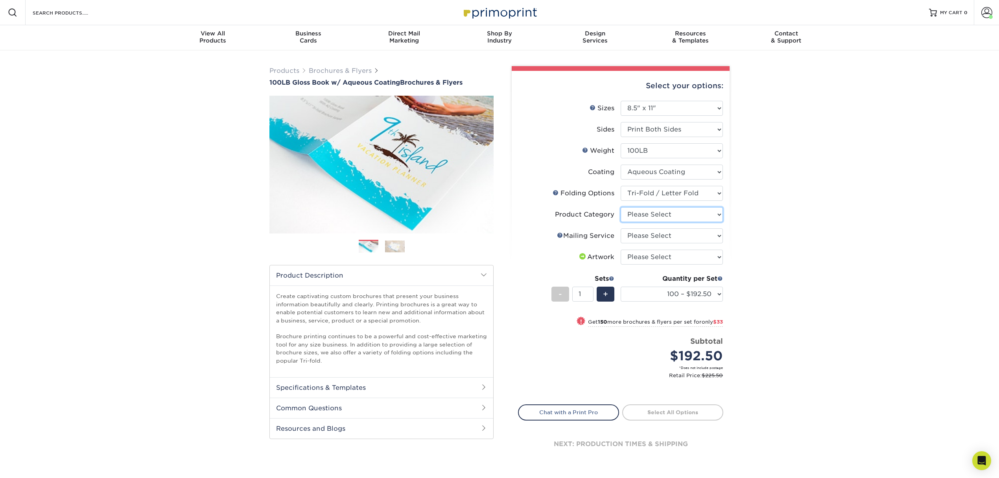
click at [699, 209] on select "Please Select Flyers and Brochures" at bounding box center [672, 214] width 102 height 15
select select "1a668080-6b7c-4174-b399-2c3833b27ef4"
click at [621, 207] on select "Please Select Flyers and Brochures" at bounding box center [672, 214] width 102 height 15
click at [690, 236] on select "Please Select No Direct Mailing Service No, I will mail/stamp/imprint Direct Ma…" at bounding box center [672, 235] width 102 height 15
select select "3e5e9bdd-d78a-4c28-a41d-fe1407925ca6"
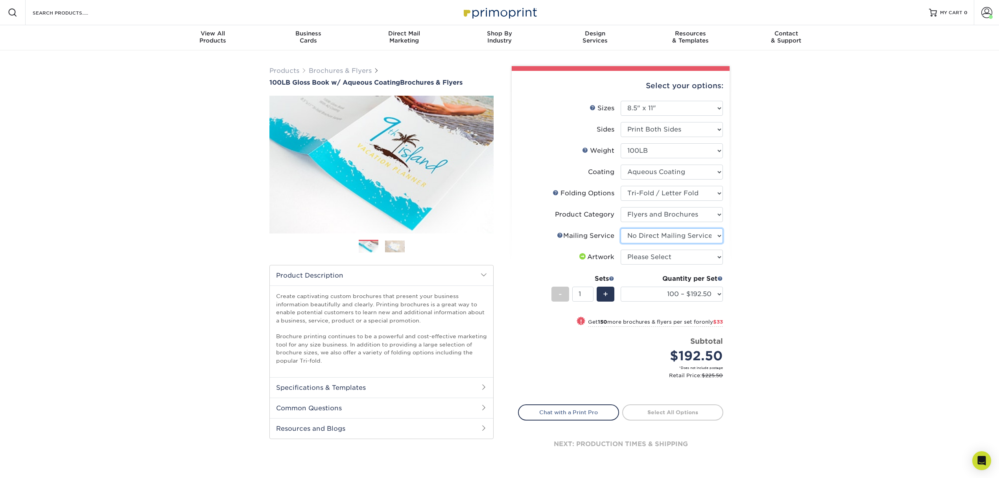
click at [621, 228] on select "Please Select No Direct Mailing Service No, I will mail/stamp/imprint Direct Ma…" at bounding box center [672, 235] width 102 height 15
click at [689, 246] on li "Mailing Service Help Mailing Service Please Select No Direct Mailing Service No…" at bounding box center [621, 238] width 205 height 21
click at [685, 258] on select "Please Select I will upload files I need a design - $175" at bounding box center [672, 256] width 102 height 15
select select "upload"
click at [621, 249] on select "Please Select I will upload files I need a design - $175" at bounding box center [672, 256] width 102 height 15
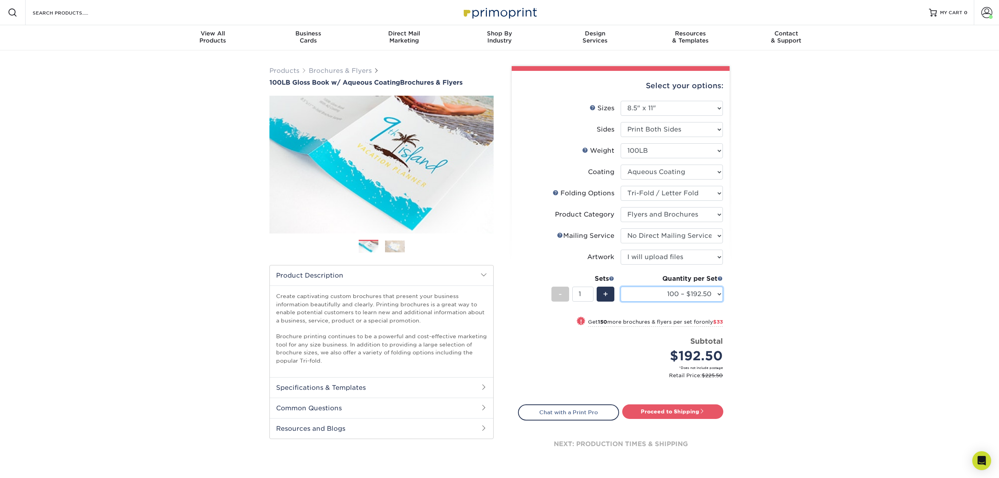
click at [698, 297] on select "100 – $192.50 250 – $225.50 500 – $239.00 1000 – $277.75 2000 – $347.75 2500 – …" at bounding box center [672, 293] width 102 height 15
click at [605, 293] on span "+" at bounding box center [605, 294] width 5 height 12
click at [609, 292] on div "+" at bounding box center [606, 293] width 18 height 15
type input "3"
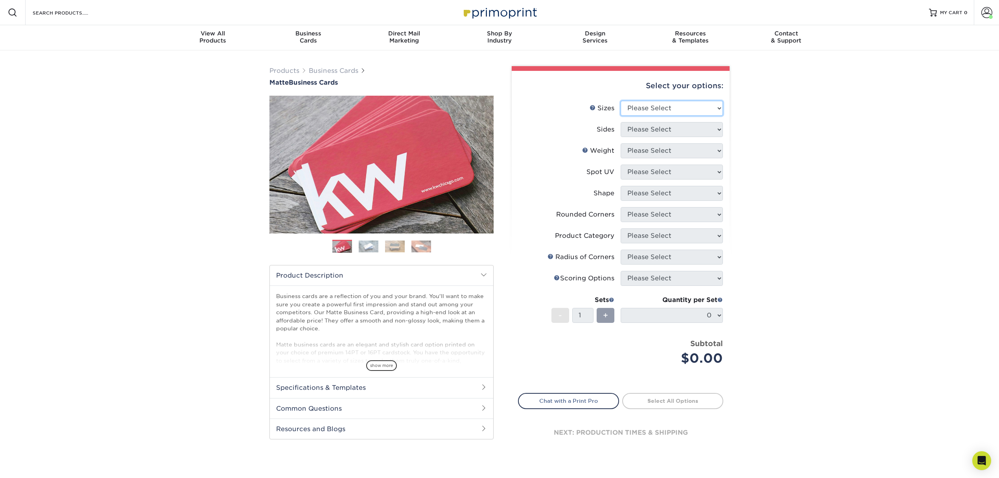
click at [660, 112] on select "Please Select 1.5" x 3.5" - Mini 1.75" x 3.5" - Mini 2" x 2" - Square 2" x 3" -…" at bounding box center [672, 108] width 102 height 15
select select "2.00x3.50"
click at [621, 101] on select "Please Select 1.5" x 3.5" - Mini 1.75" x 3.5" - Mini 2" x 2" - Square 2" x 3" -…" at bounding box center [672, 108] width 102 height 15
click at [683, 131] on select "Please Select Print Both Sides Print Front Only" at bounding box center [672, 129] width 102 height 15
select select "13abbda7-1d64-4f25-8bb2-c179b224825d"
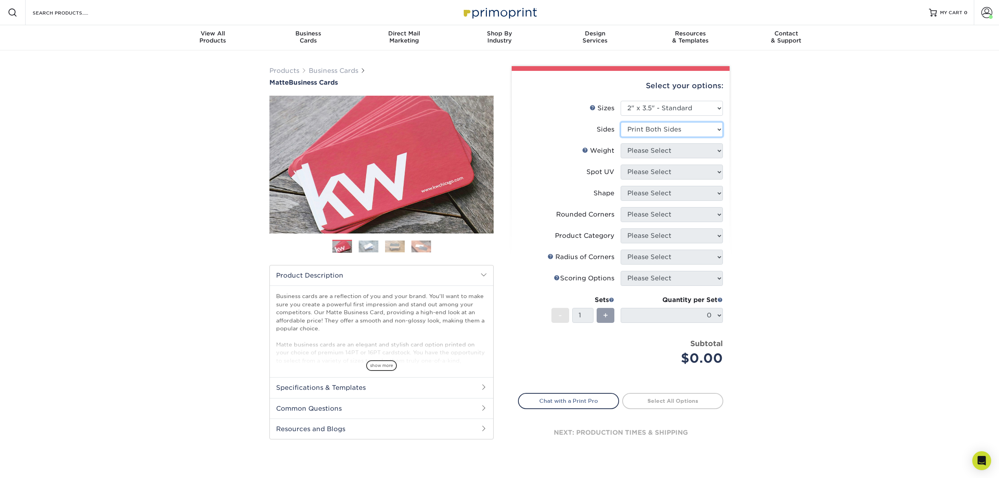
click at [621, 122] on select "Please Select Print Both Sides Print Front Only" at bounding box center [672, 129] width 102 height 15
click at [679, 144] on select "Please Select 16PT 14PT" at bounding box center [672, 150] width 102 height 15
select select "16PT"
click at [621, 143] on select "Please Select 16PT 14PT" at bounding box center [672, 150] width 102 height 15
click at [650, 147] on select "Please Select 16PT 14PT" at bounding box center [672, 150] width 102 height 15
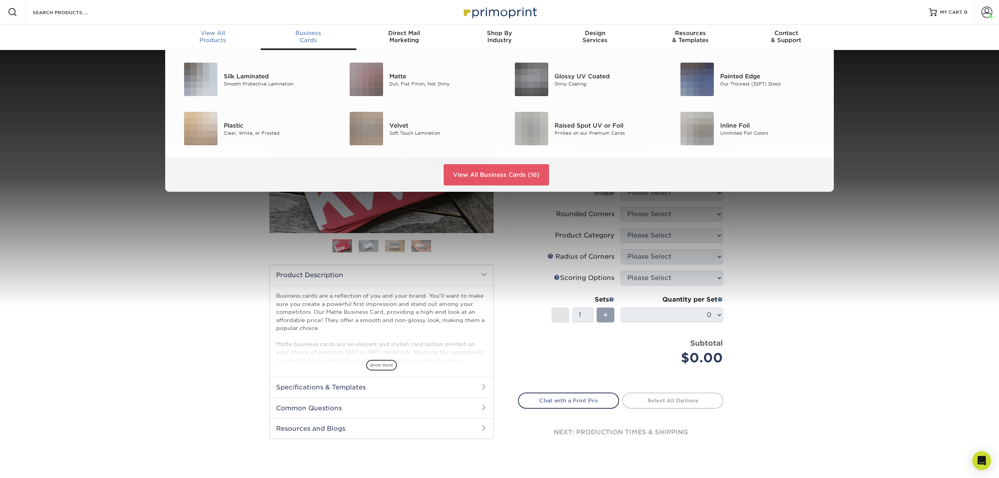
scroll to position [1, 0]
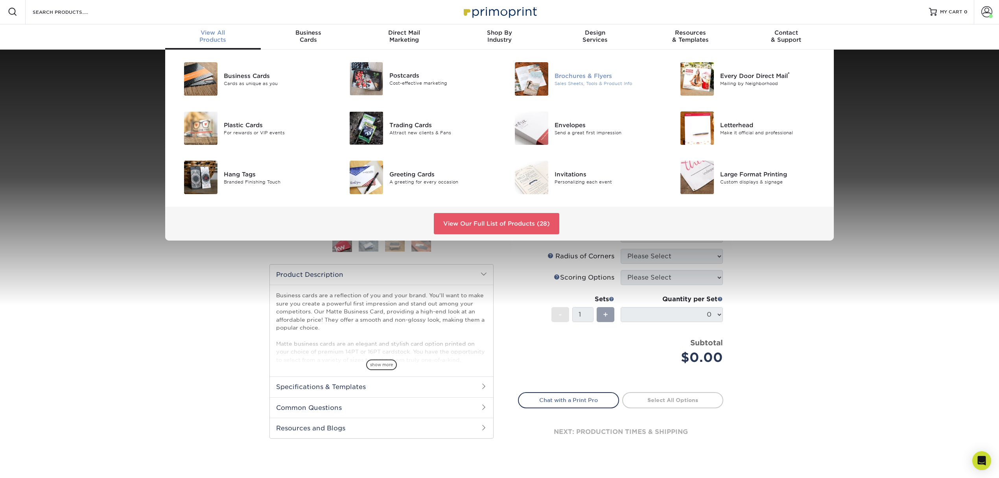
click at [574, 76] on div "Brochures & Flyers" at bounding box center [607, 75] width 104 height 9
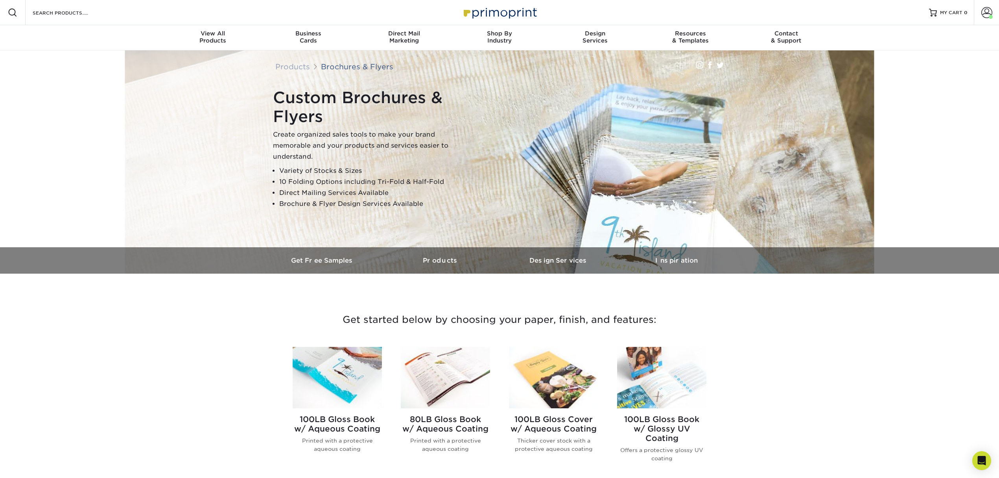
click at [348, 372] on img at bounding box center [337, 377] width 89 height 61
